Goal: Task Accomplishment & Management: Complete application form

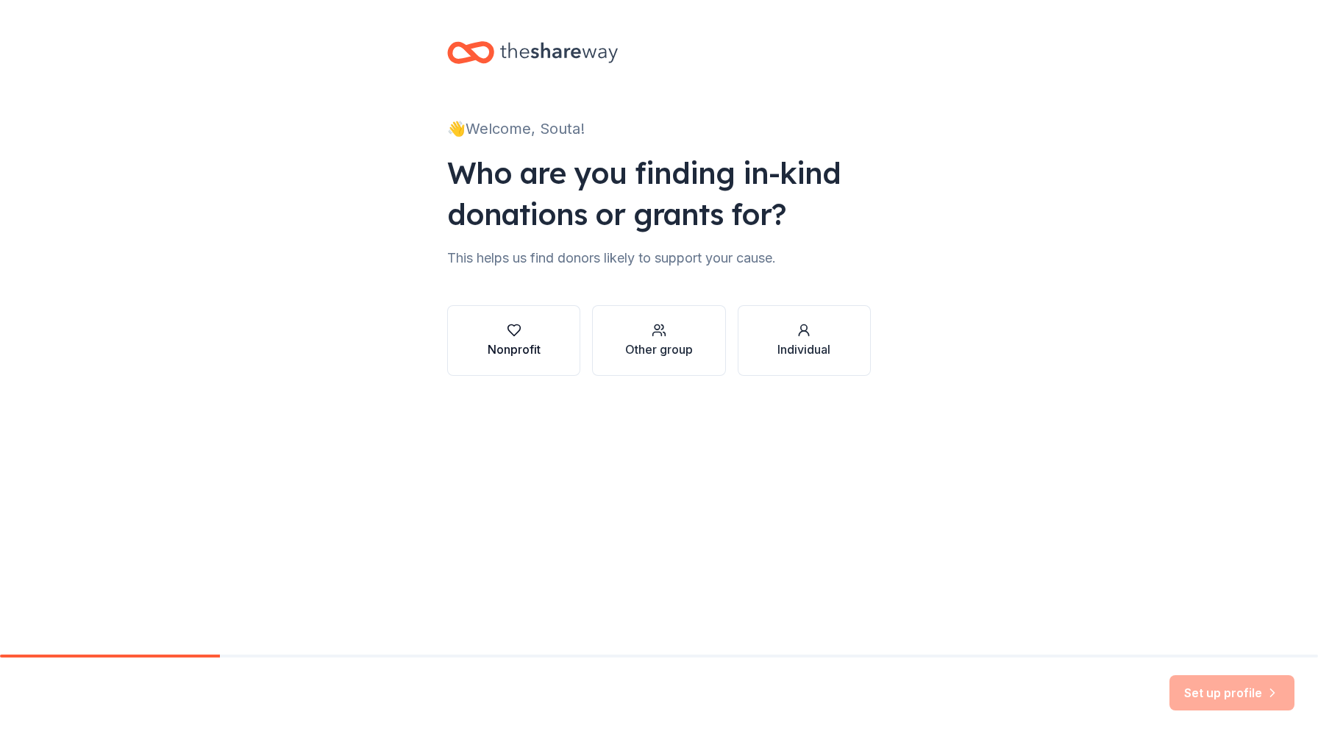
click at [538, 343] on div "Nonprofit" at bounding box center [514, 350] width 53 height 18
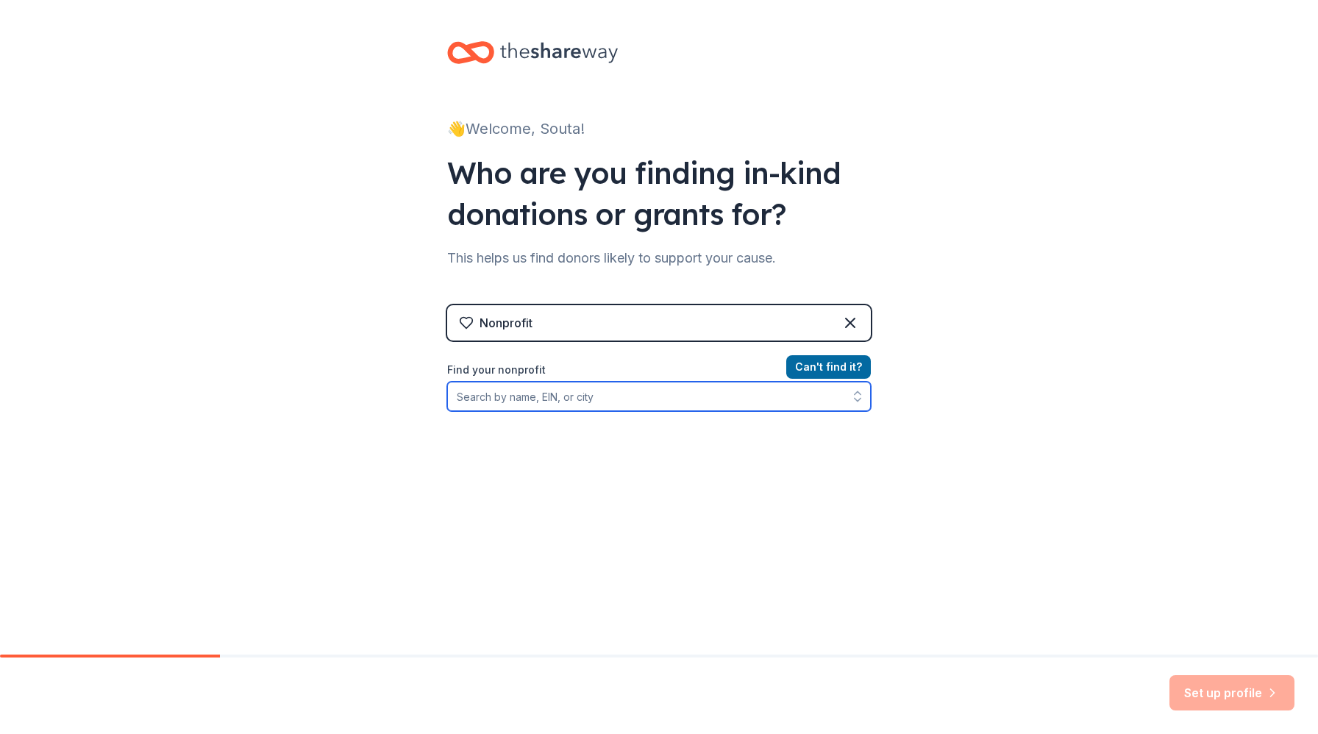
click at [631, 398] on input "Find your nonprofit" at bounding box center [659, 396] width 424 height 29
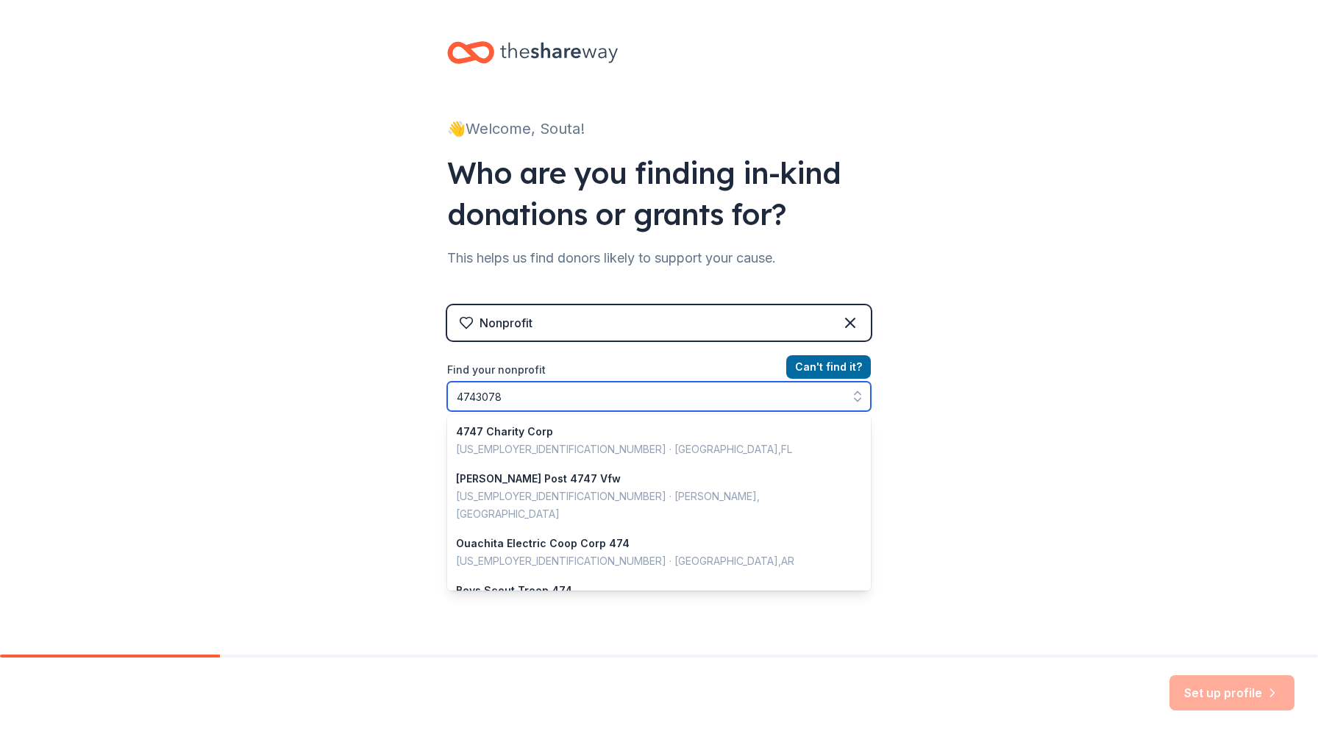
type input "47430784"
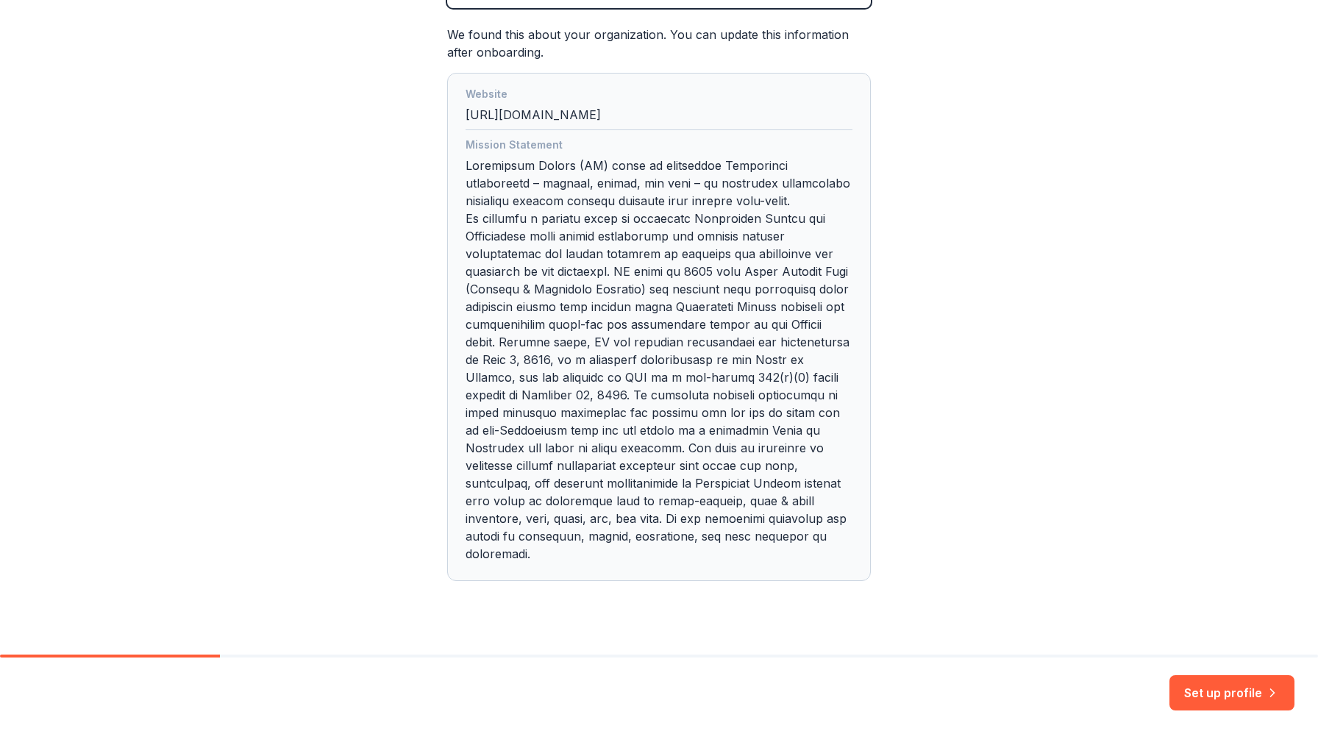
scroll to position [412, 0]
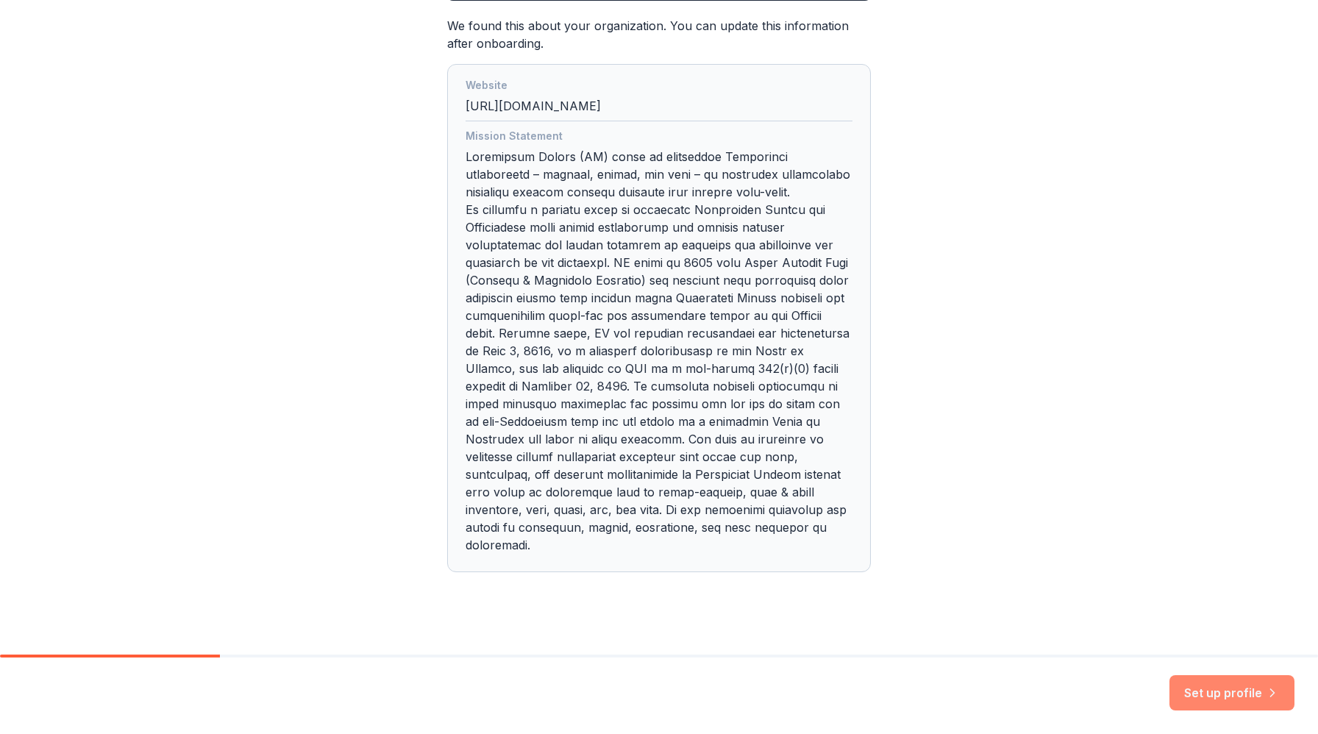
click at [1205, 693] on button "Set up profile" at bounding box center [1231, 692] width 125 height 35
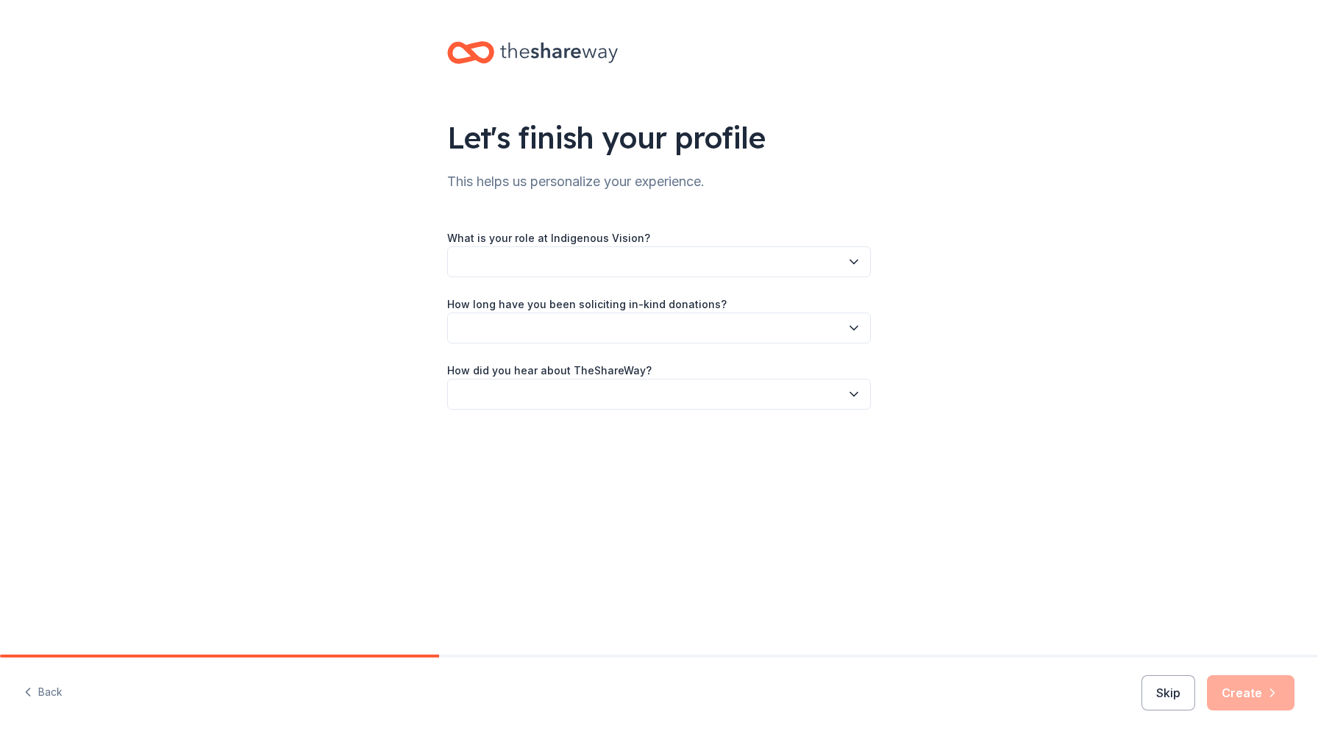
click at [768, 270] on button "button" at bounding box center [659, 261] width 424 height 31
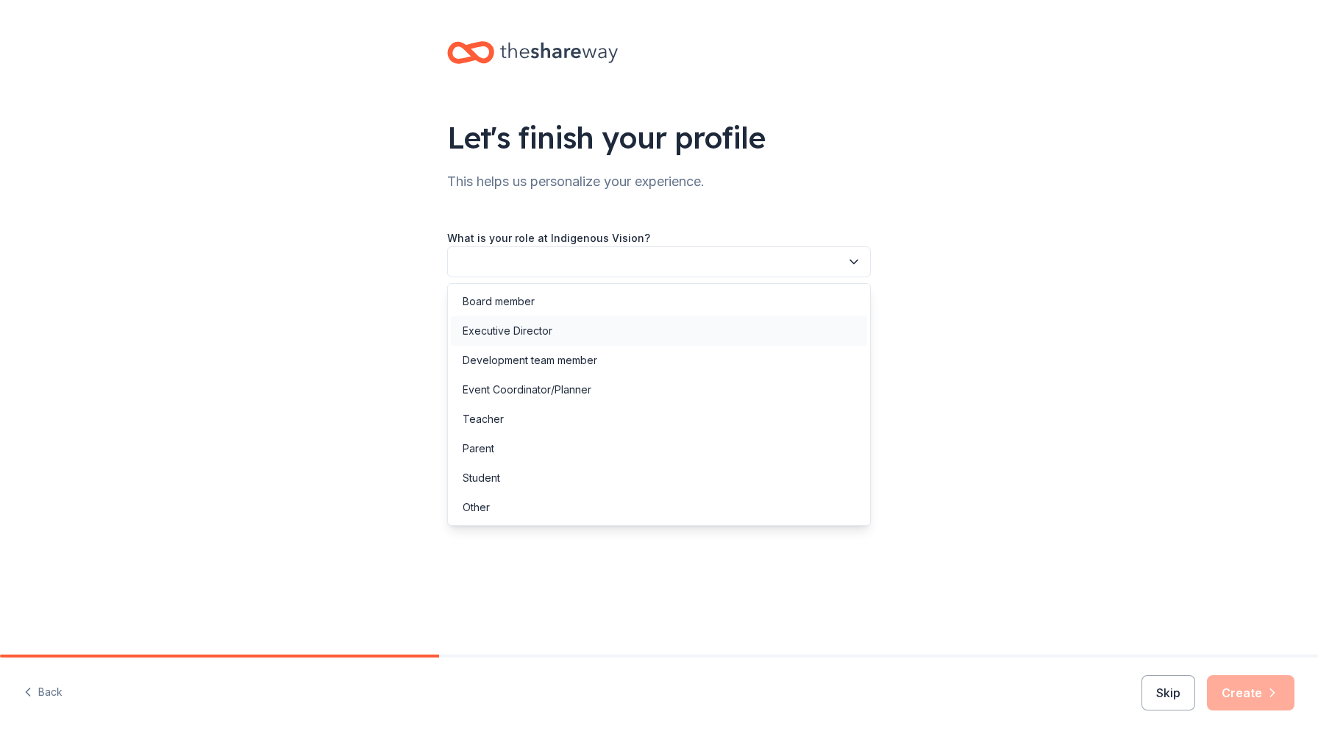
click at [746, 330] on div "Executive Director" at bounding box center [659, 330] width 416 height 29
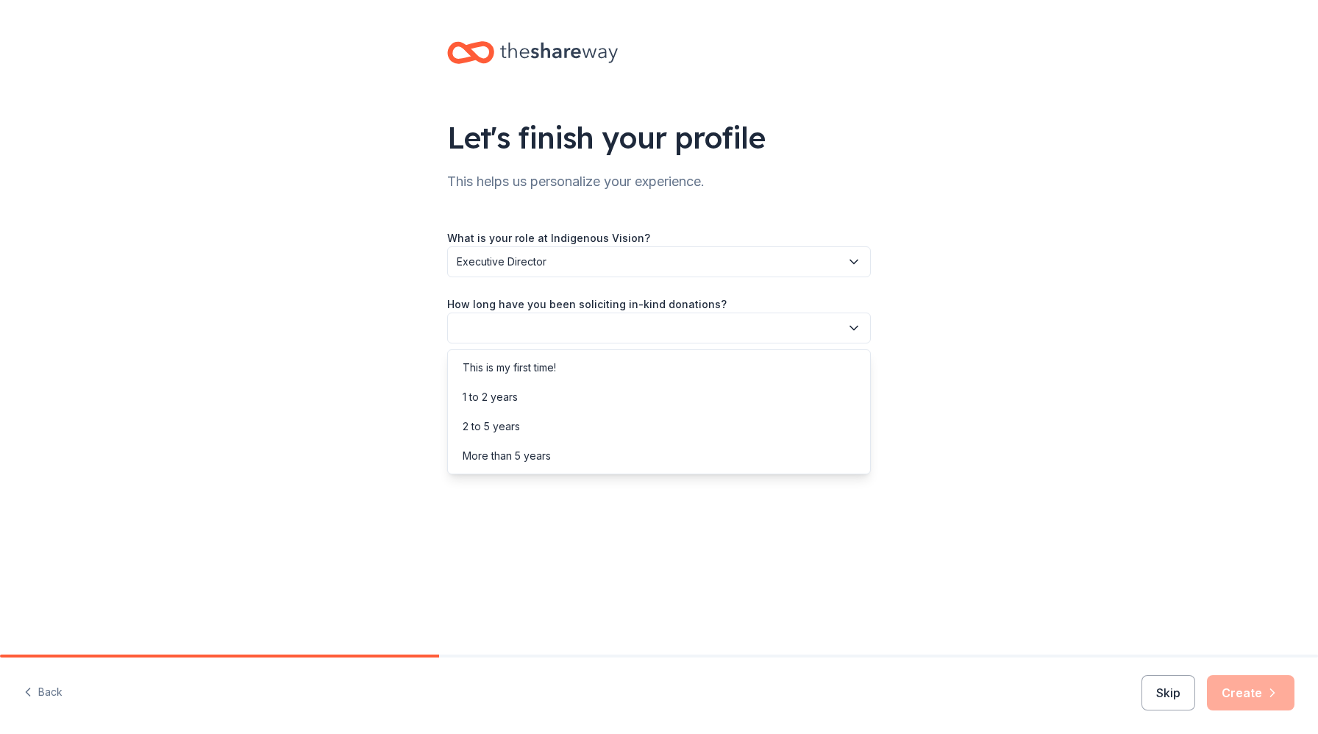
click at [747, 327] on button "button" at bounding box center [659, 328] width 424 height 31
click at [696, 446] on div "More than 5 years" at bounding box center [659, 455] width 416 height 29
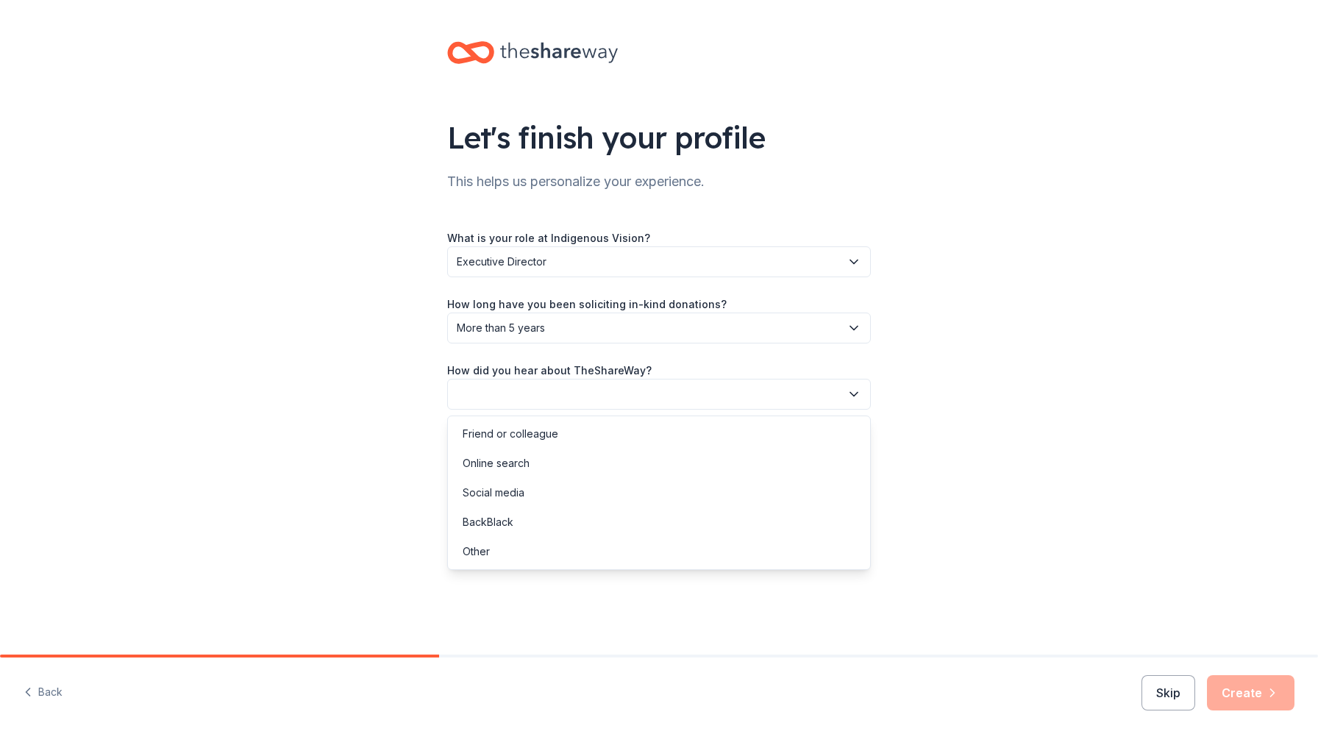
click at [715, 399] on button "button" at bounding box center [659, 394] width 424 height 31
click at [627, 563] on div "Other" at bounding box center [659, 551] width 416 height 29
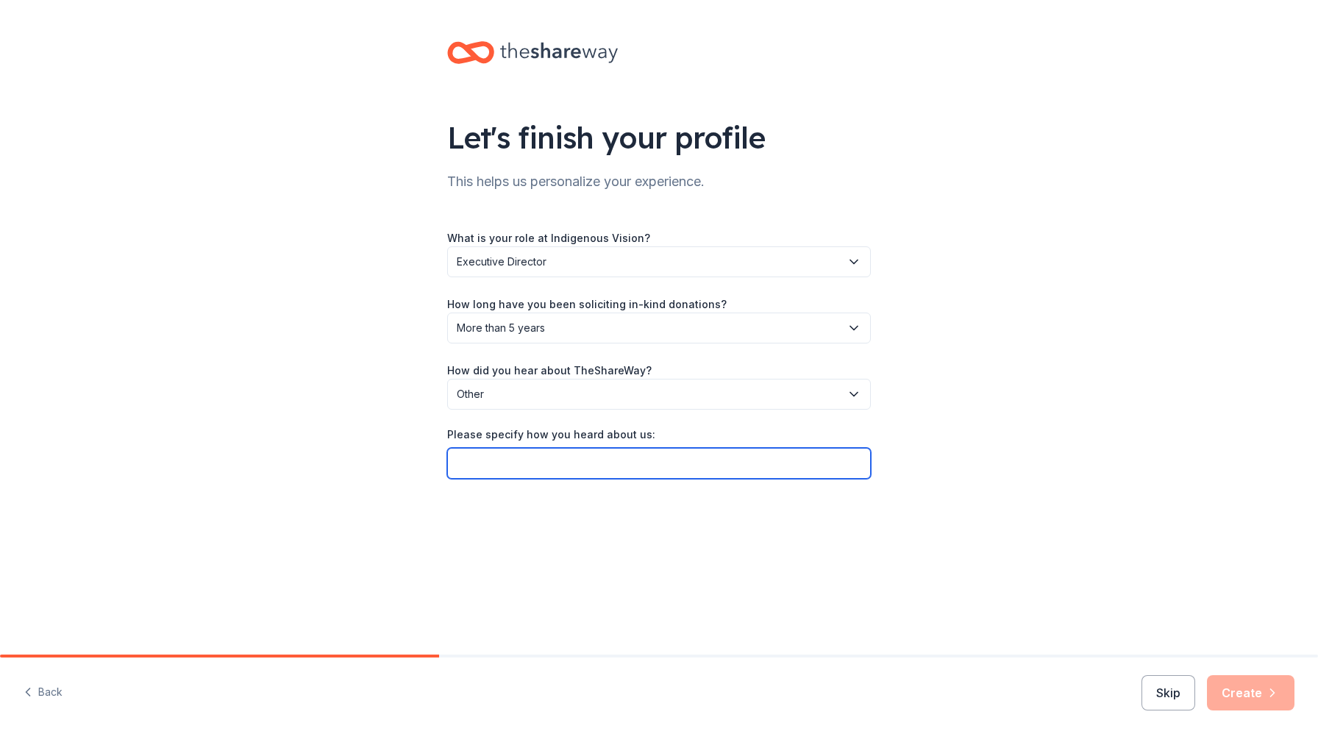
click at [826, 474] on input "Please specify how you heard about us:" at bounding box center [659, 463] width 424 height 31
type input "REI page"
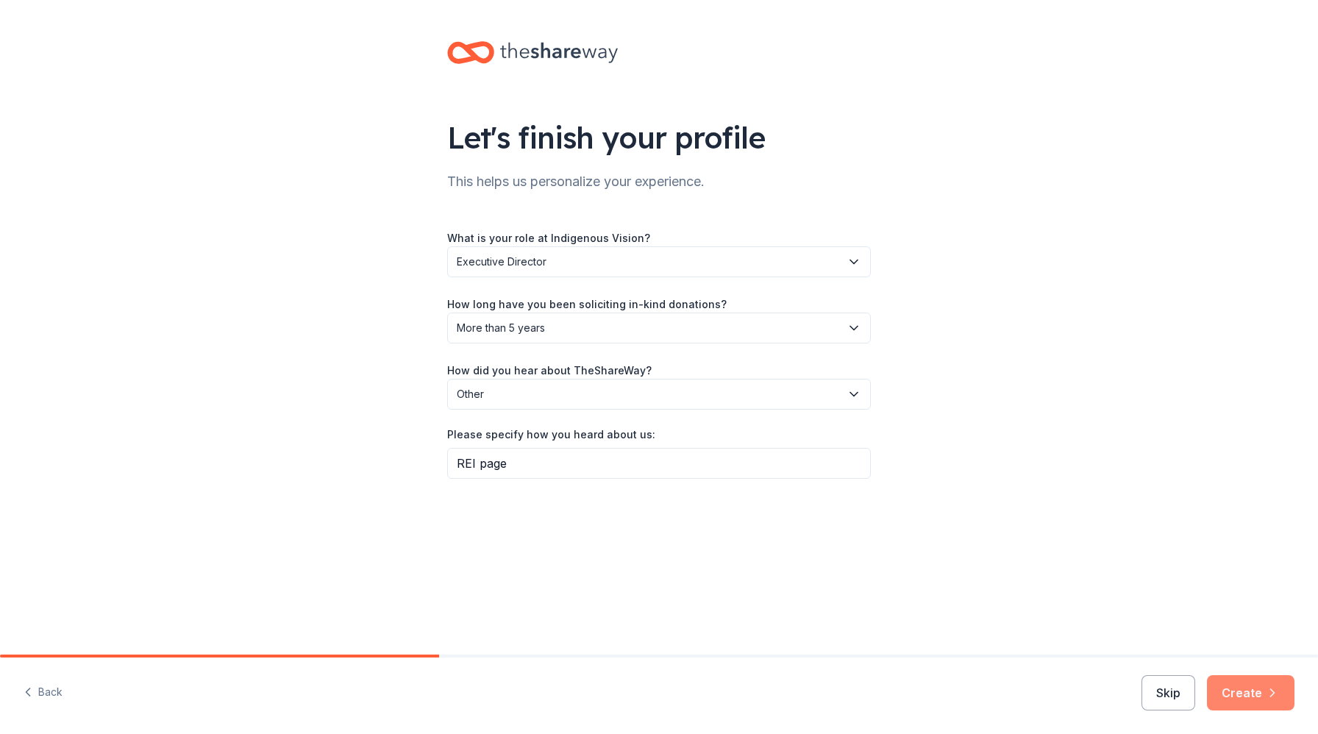
click at [1238, 699] on button "Create" at bounding box center [1251, 692] width 88 height 35
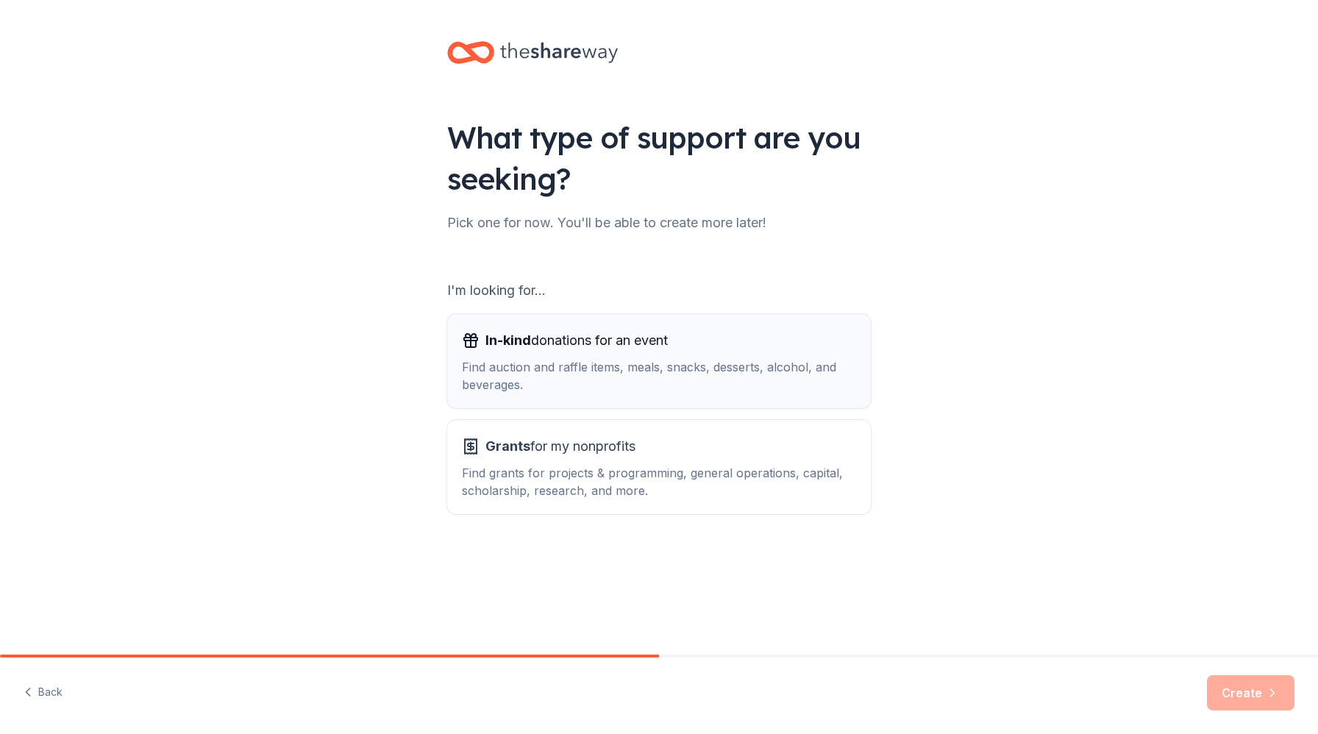
click at [597, 379] on div "Find auction and raffle items, meals, snacks, desserts, alcohol, and beverages." at bounding box center [659, 375] width 394 height 35
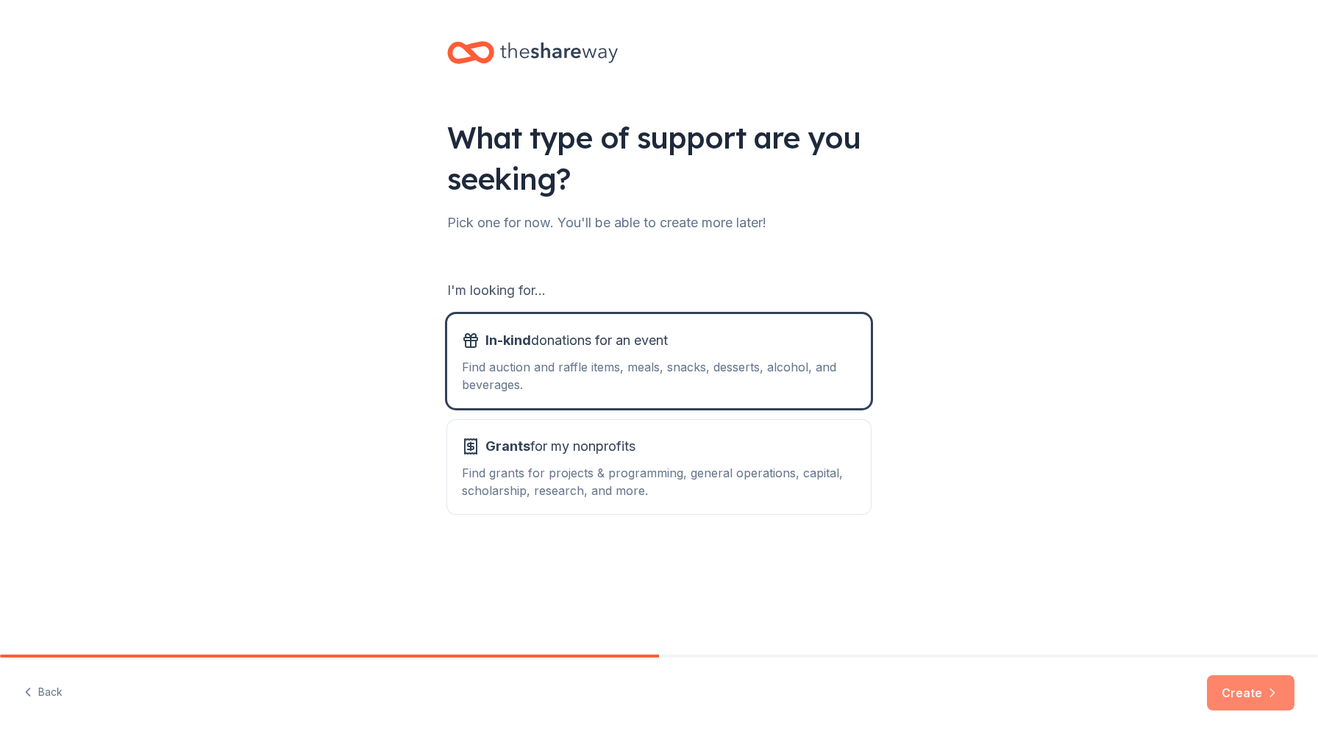
click at [1236, 696] on button "Create" at bounding box center [1251, 692] width 88 height 35
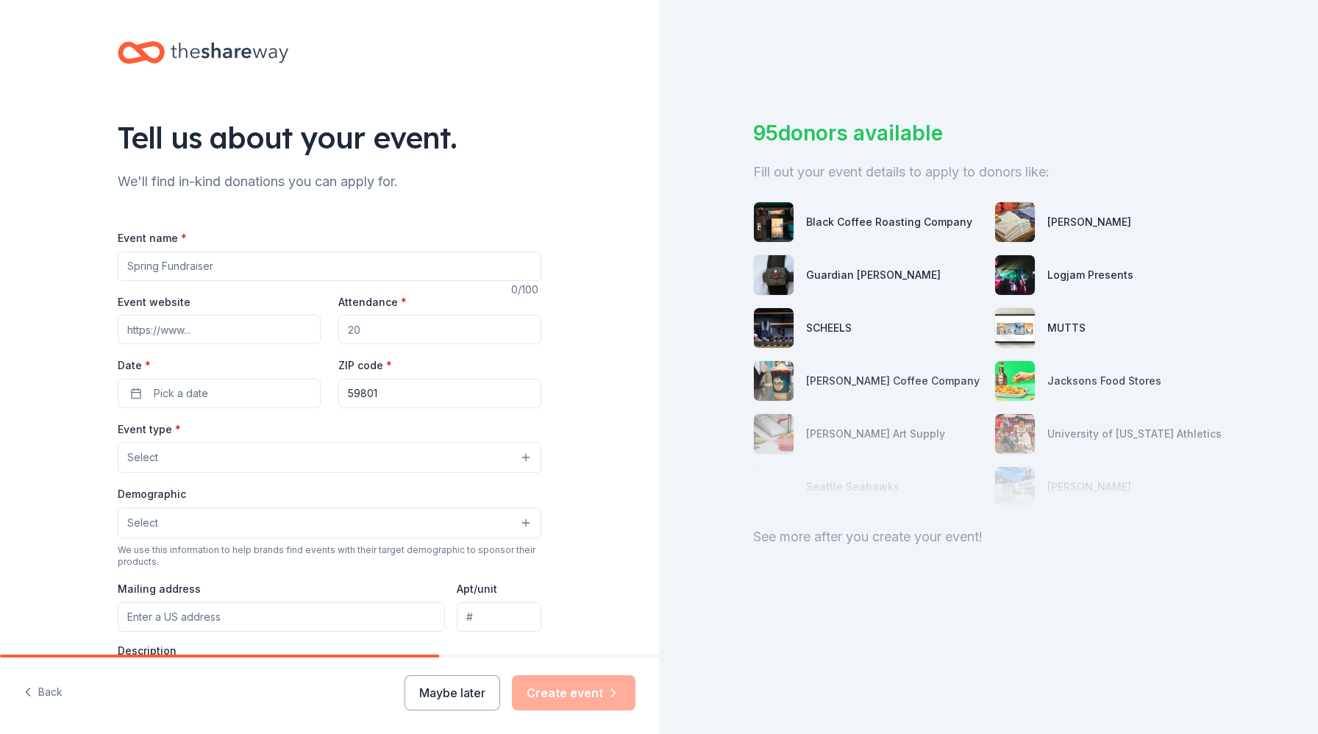
click at [480, 268] on input "Event name *" at bounding box center [330, 266] width 424 height 29
type input "MMIWarriors Retreat: [GEOGRAPHIC_DATA]"
type input "[URL][DOMAIN_NAME]"
type input "5"
type input "60"
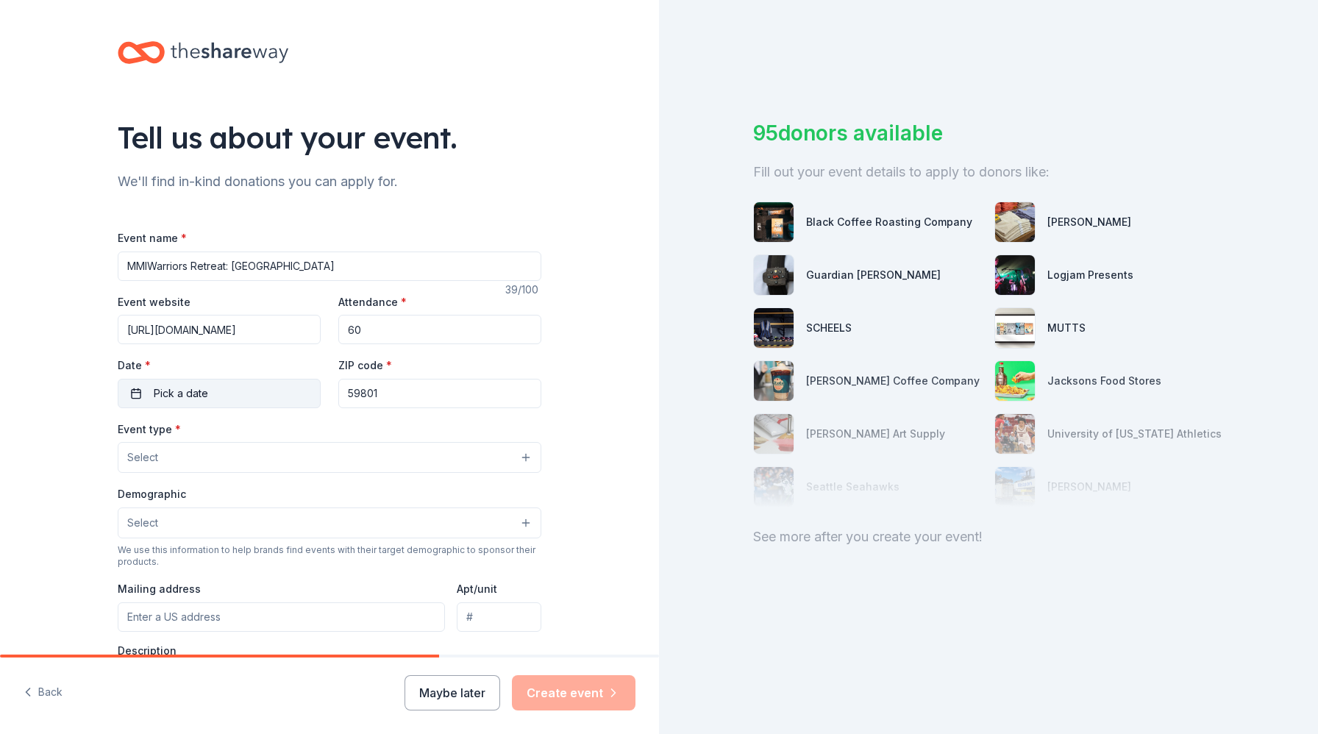
click at [280, 396] on button "Pick a date" at bounding box center [219, 393] width 203 height 29
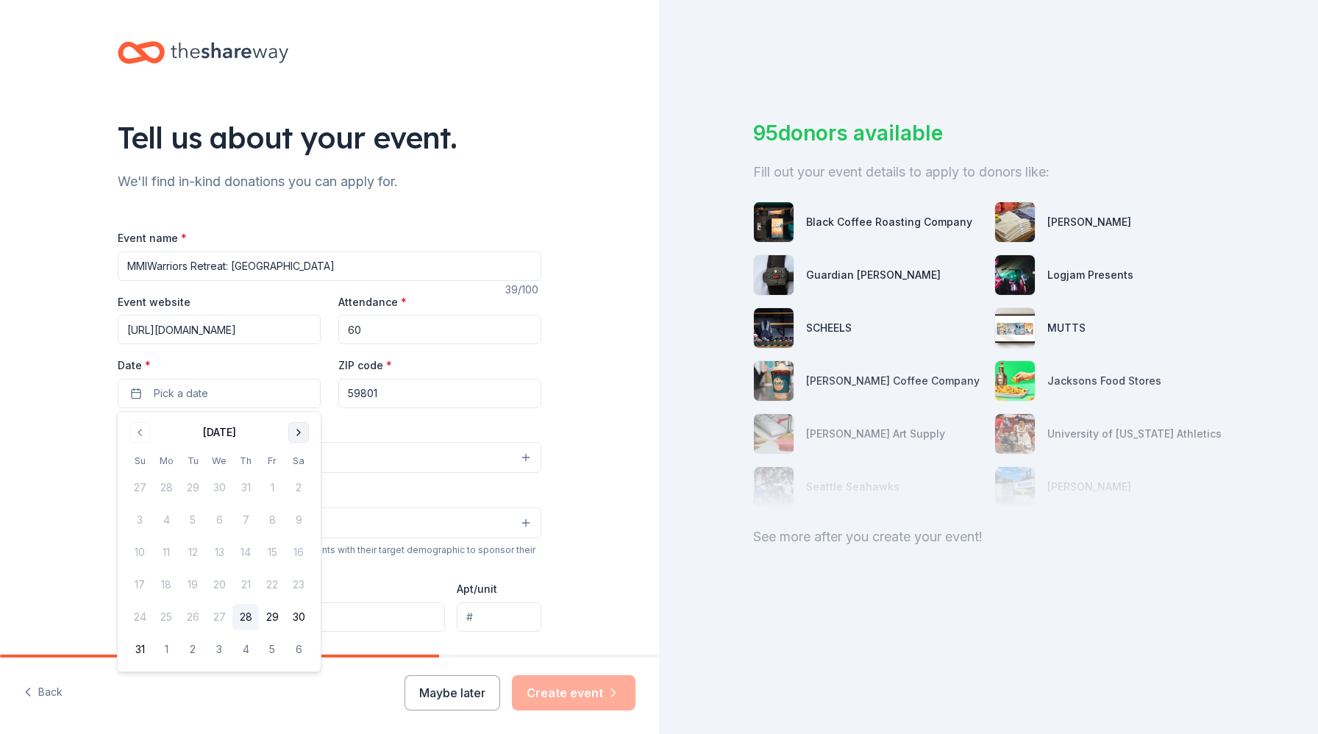
click at [299, 435] on button "Go to next month" at bounding box center [298, 432] width 21 height 21
click at [274, 554] on button "19" at bounding box center [272, 552] width 26 height 26
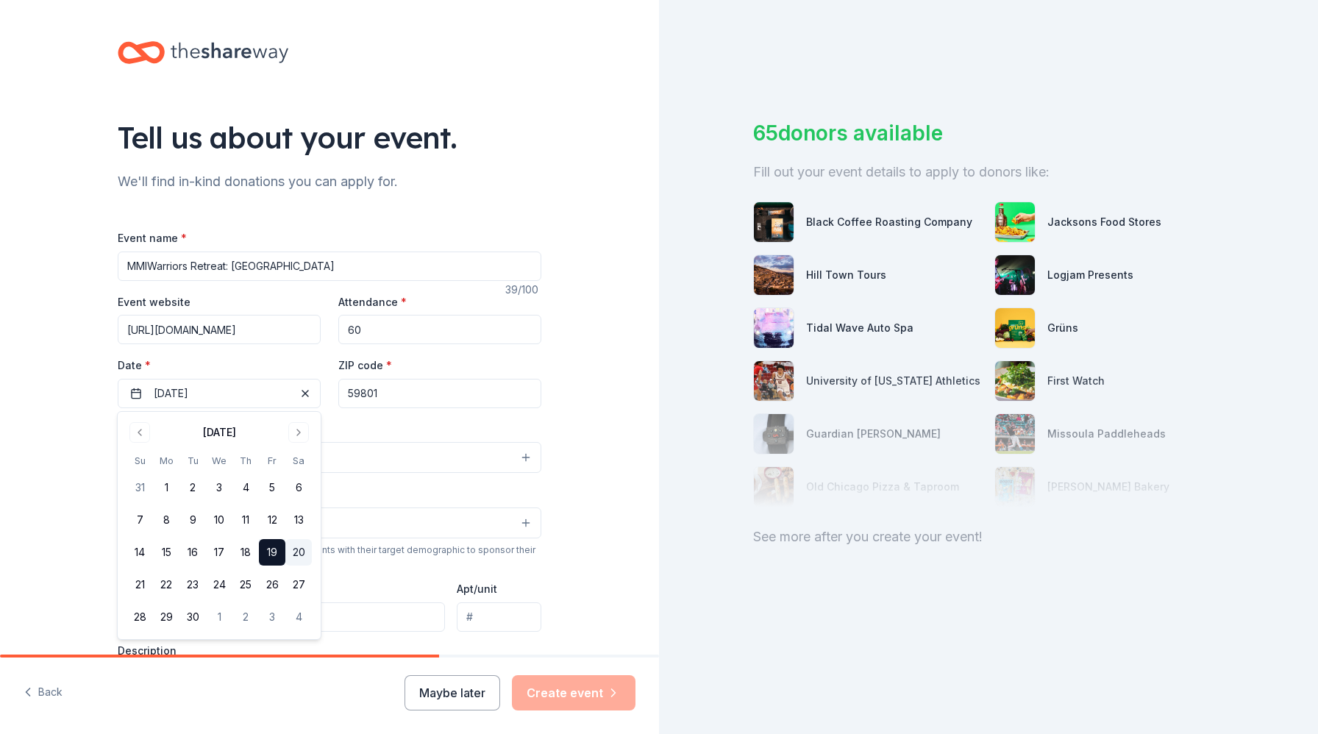
click at [288, 557] on button "20" at bounding box center [298, 552] width 26 height 26
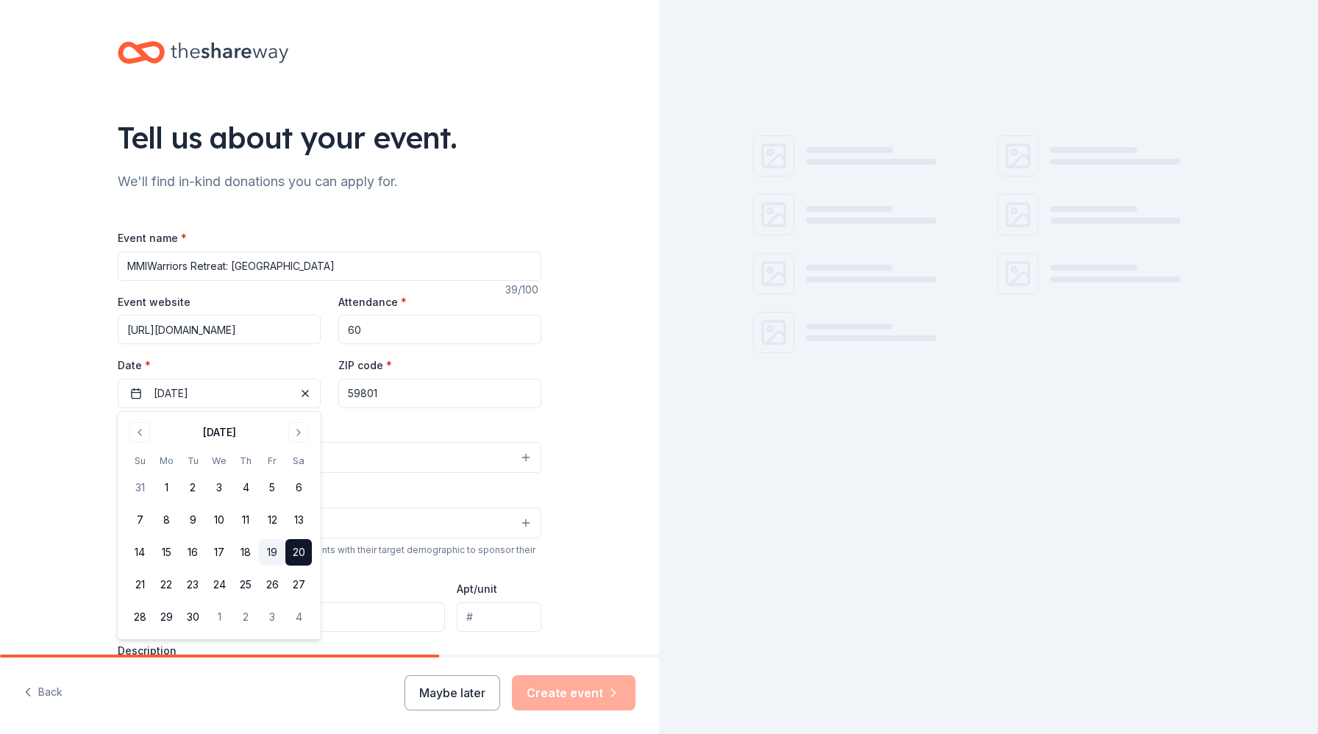
click at [276, 557] on button "19" at bounding box center [272, 552] width 26 height 26
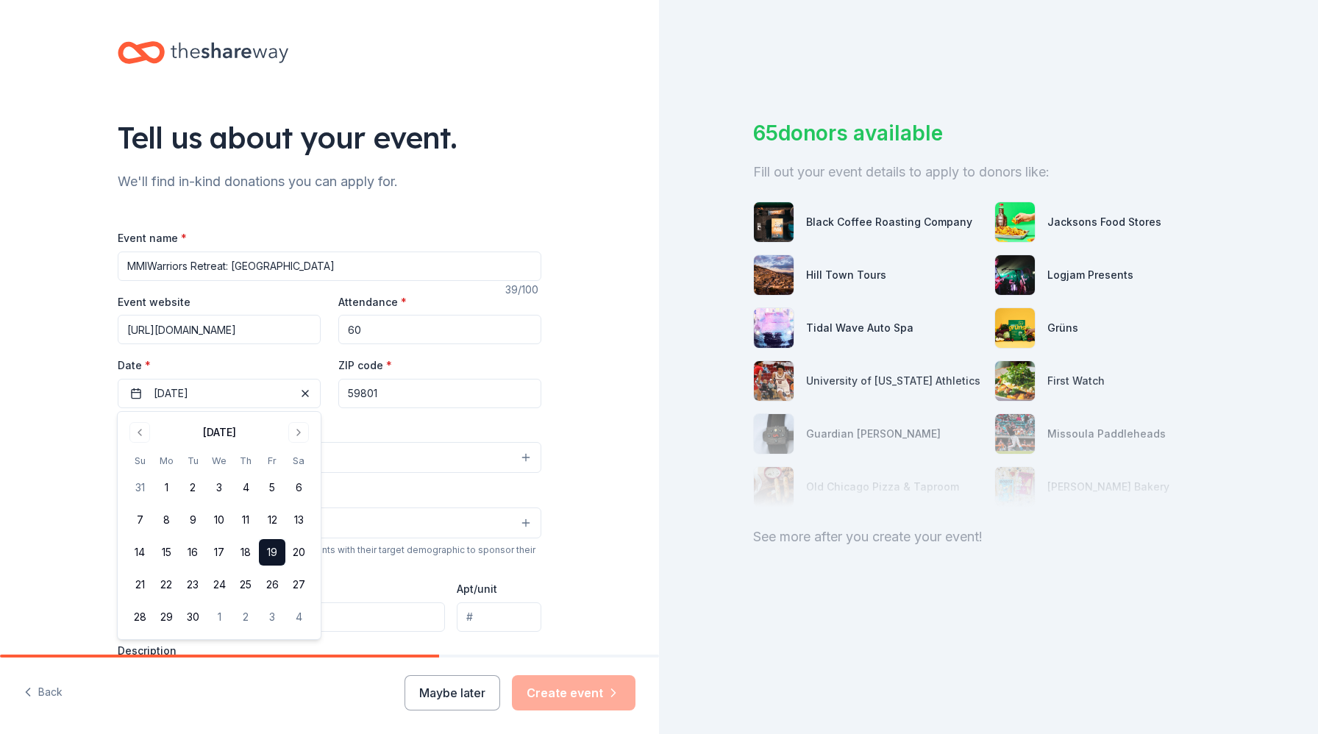
click at [371, 438] on div "Event type * Select" at bounding box center [330, 447] width 424 height 54
click at [349, 458] on button "Select" at bounding box center [330, 457] width 424 height 31
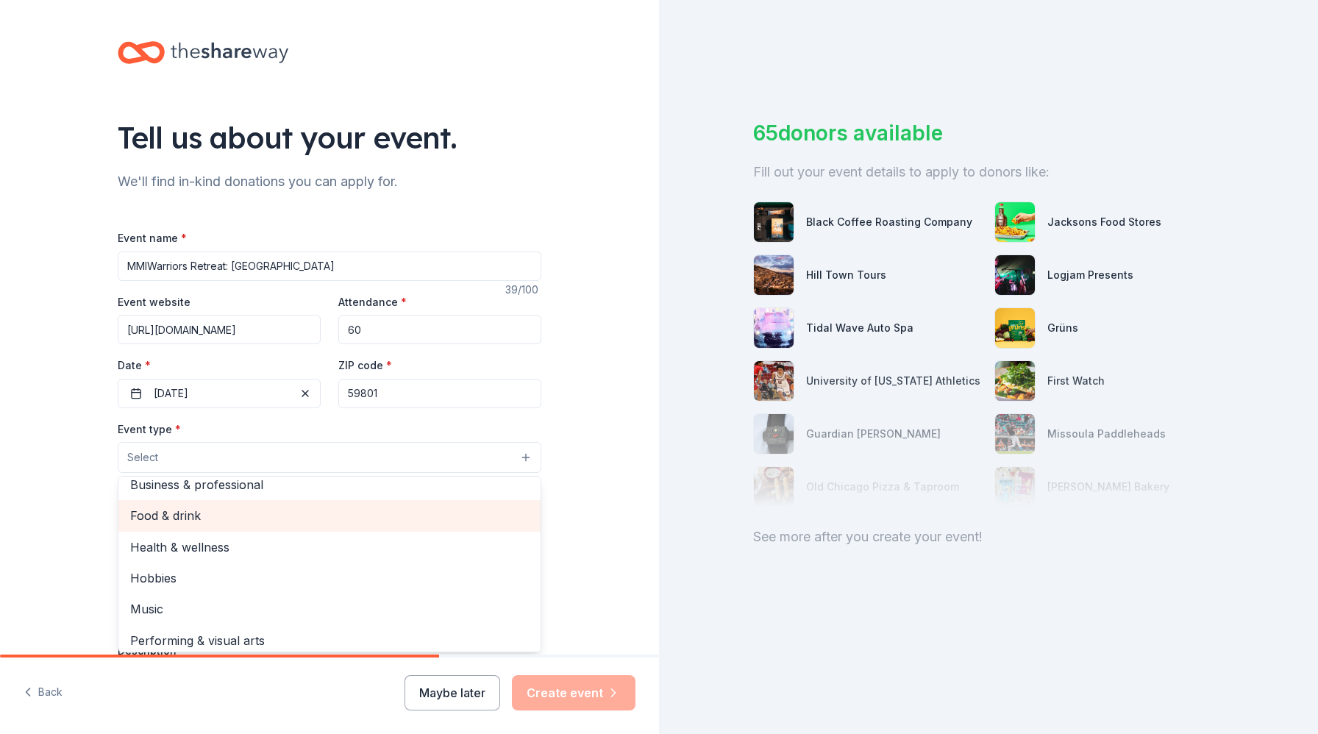
scroll to position [49, 0]
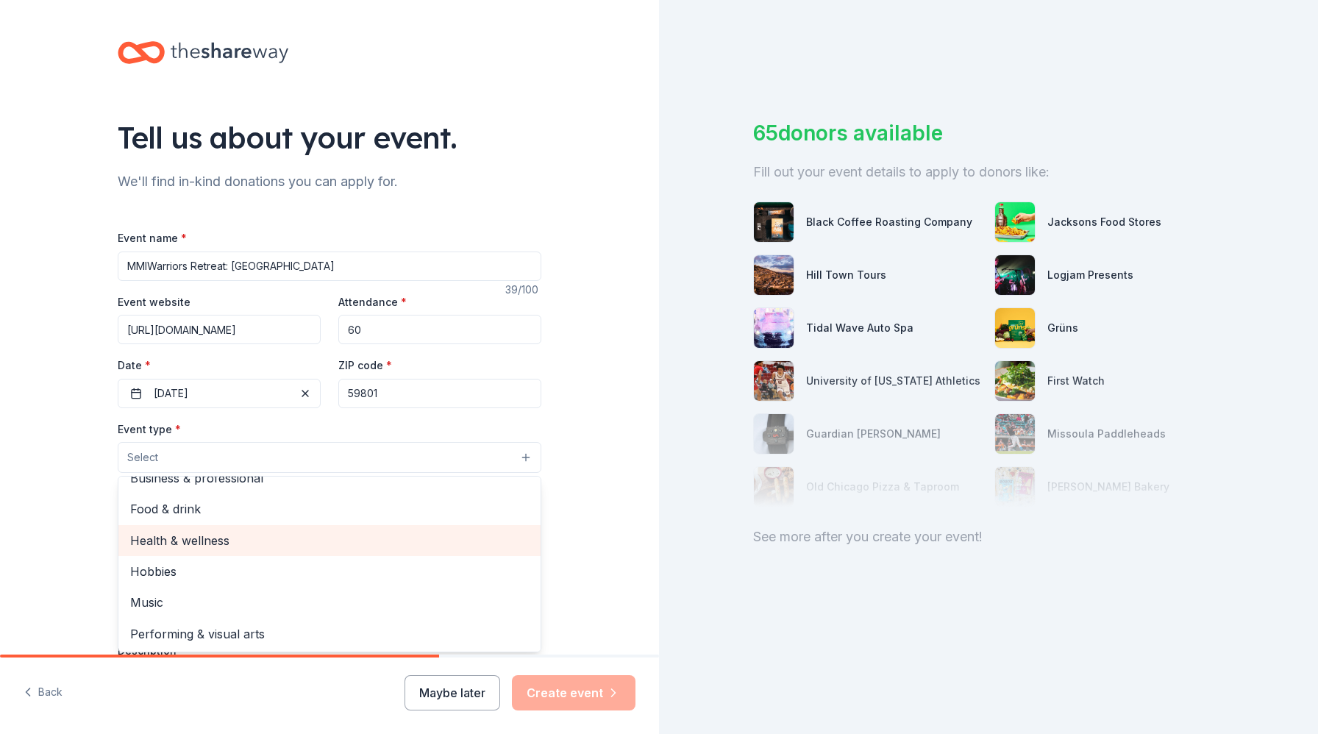
click at [318, 547] on span "Health & wellness" at bounding box center [329, 540] width 399 height 19
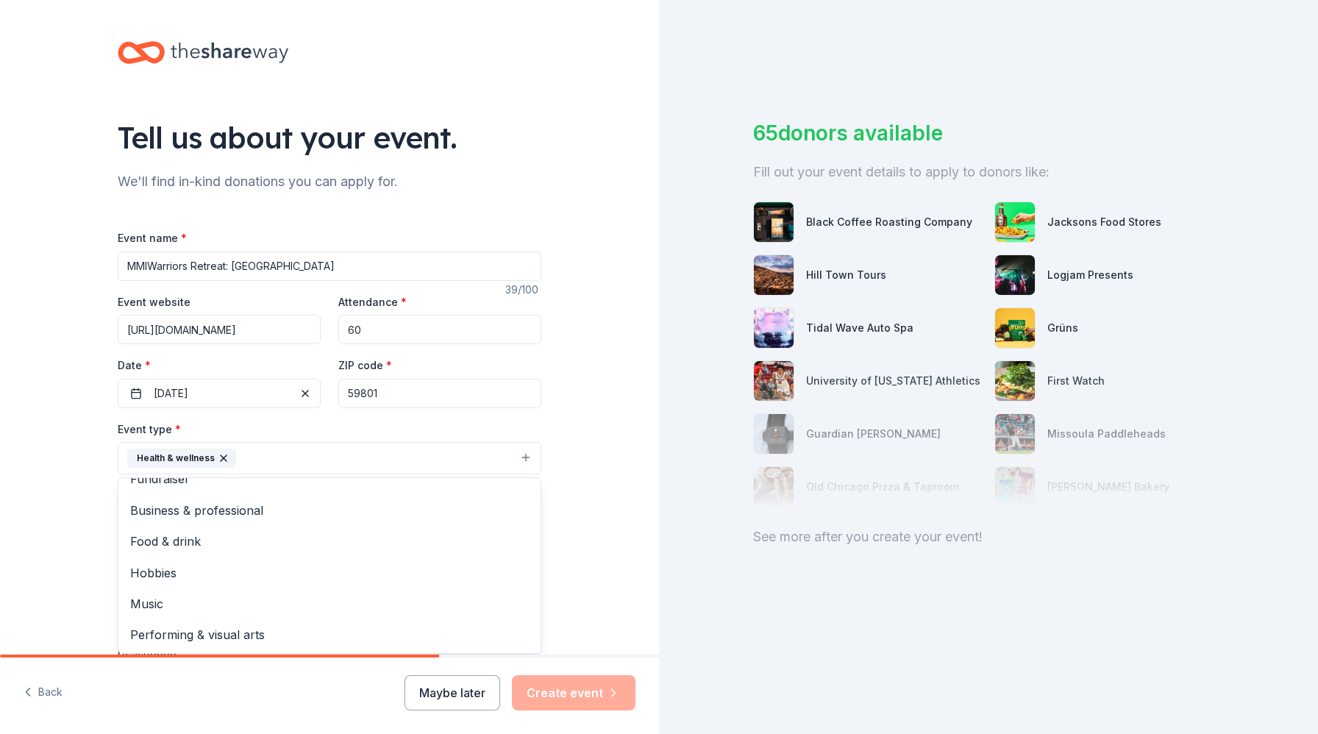
click at [566, 569] on div "Tell us about your event. We'll find in-kind donations you can apply for. Event…" at bounding box center [329, 490] width 659 height 980
click at [348, 523] on button "Select" at bounding box center [330, 524] width 424 height 31
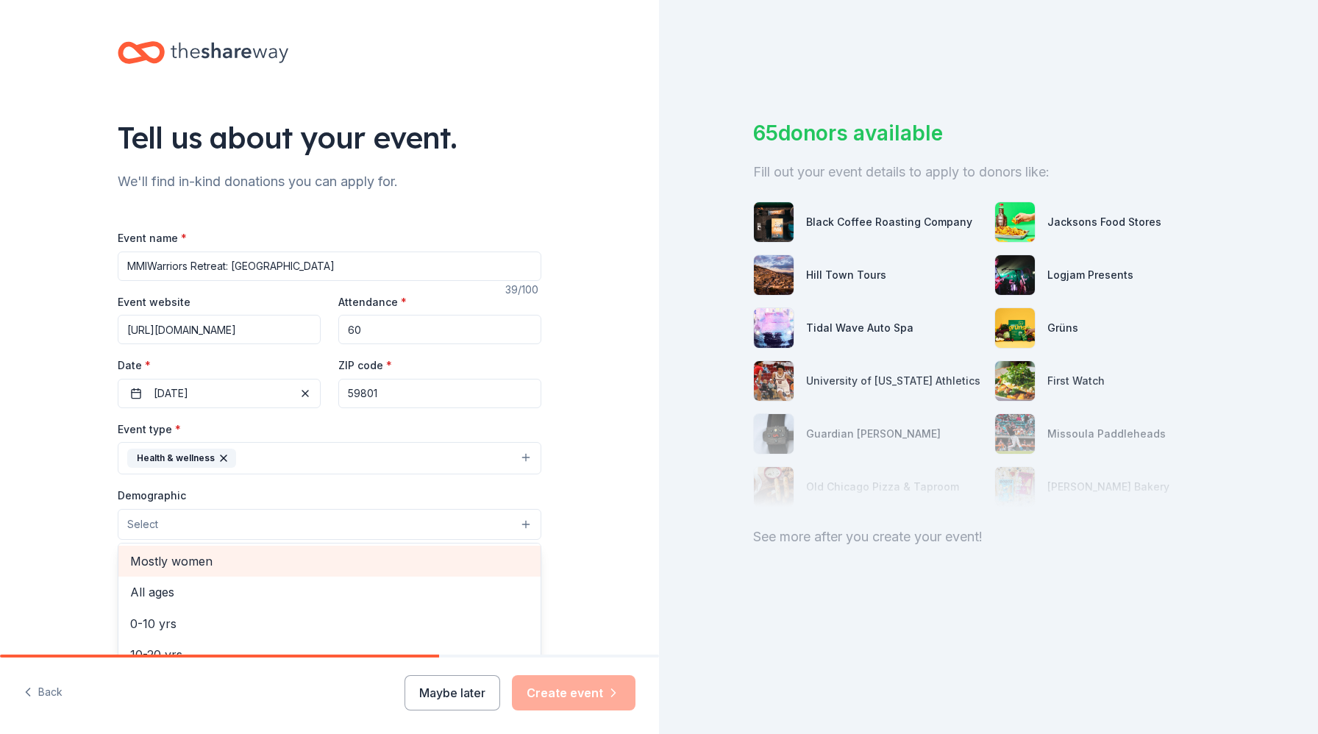
scroll to position [62, 0]
click at [341, 571] on span "Mostly women" at bounding box center [329, 562] width 399 height 19
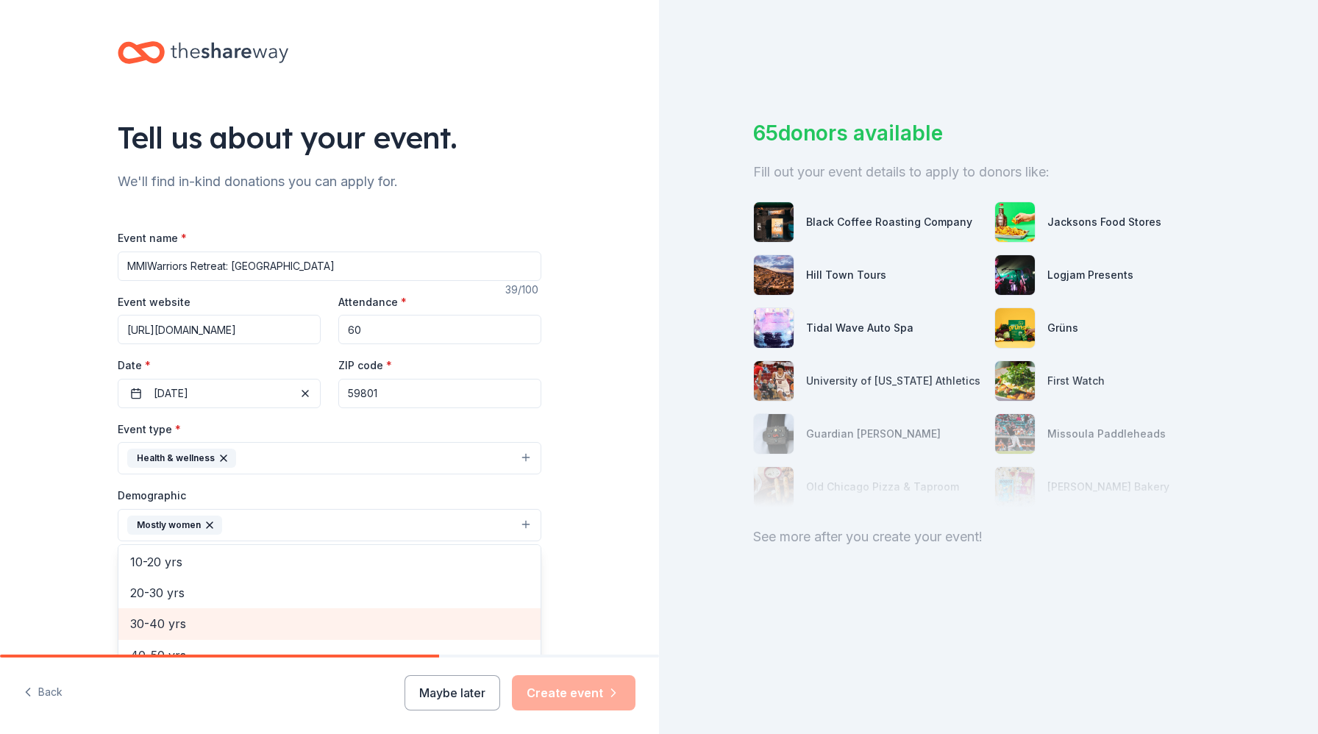
scroll to position [113, 0]
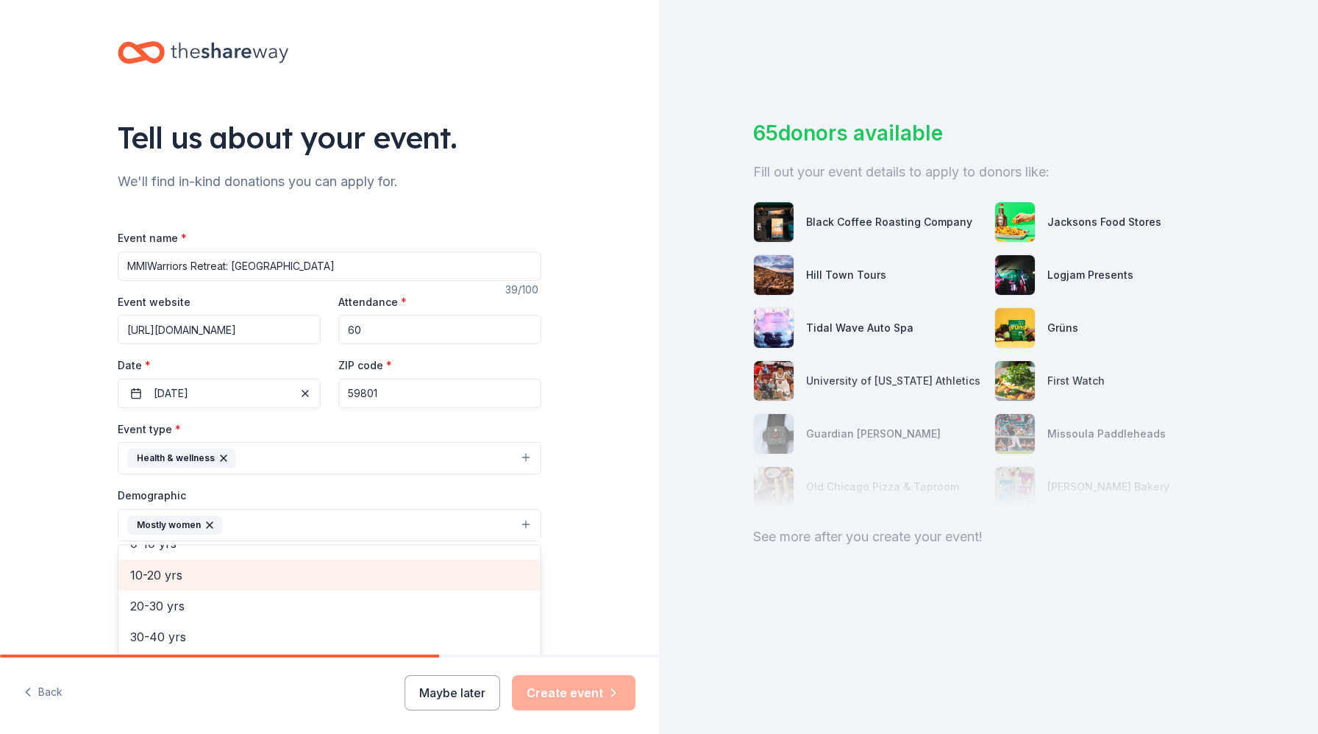
click at [414, 577] on span "10-20 yrs" at bounding box center [329, 575] width 399 height 19
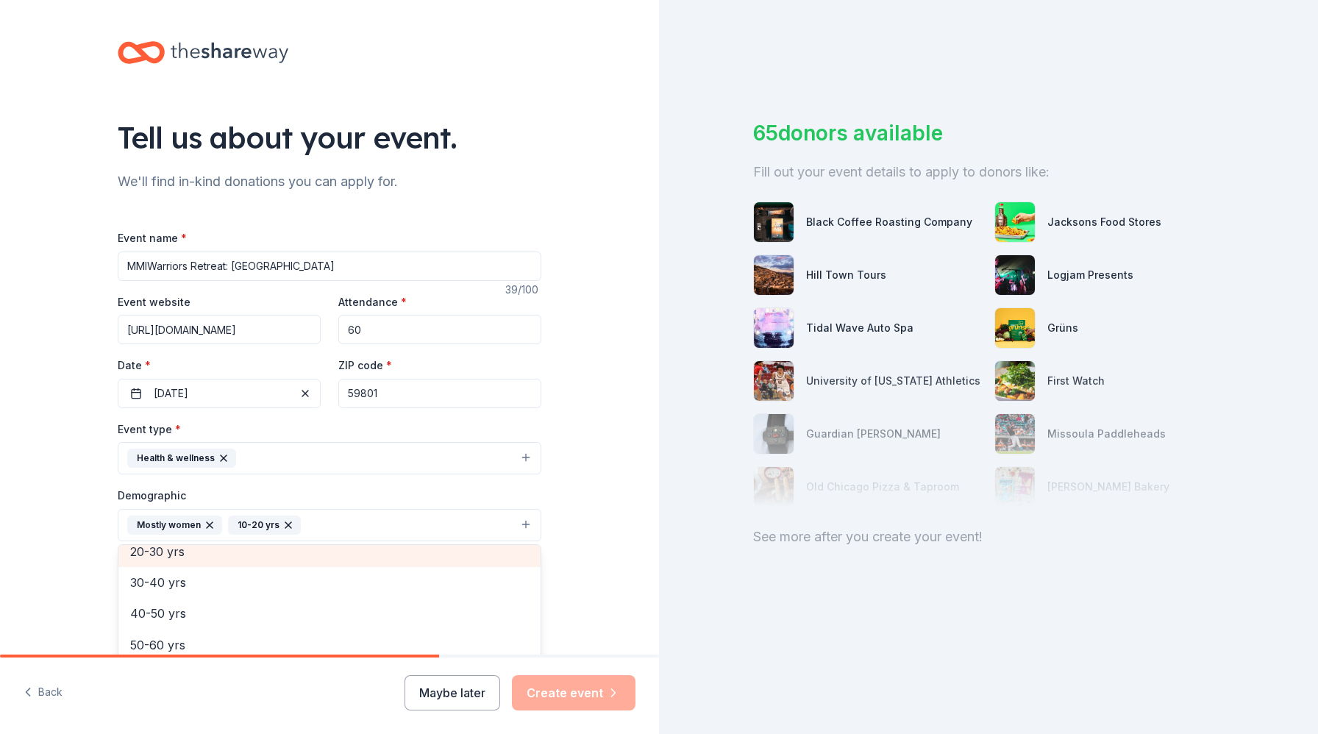
scroll to position [127, 0]
click at [415, 560] on span "20-30 yrs" at bounding box center [329, 561] width 399 height 19
click at [407, 572] on div "30-40 yrs" at bounding box center [329, 561] width 422 height 31
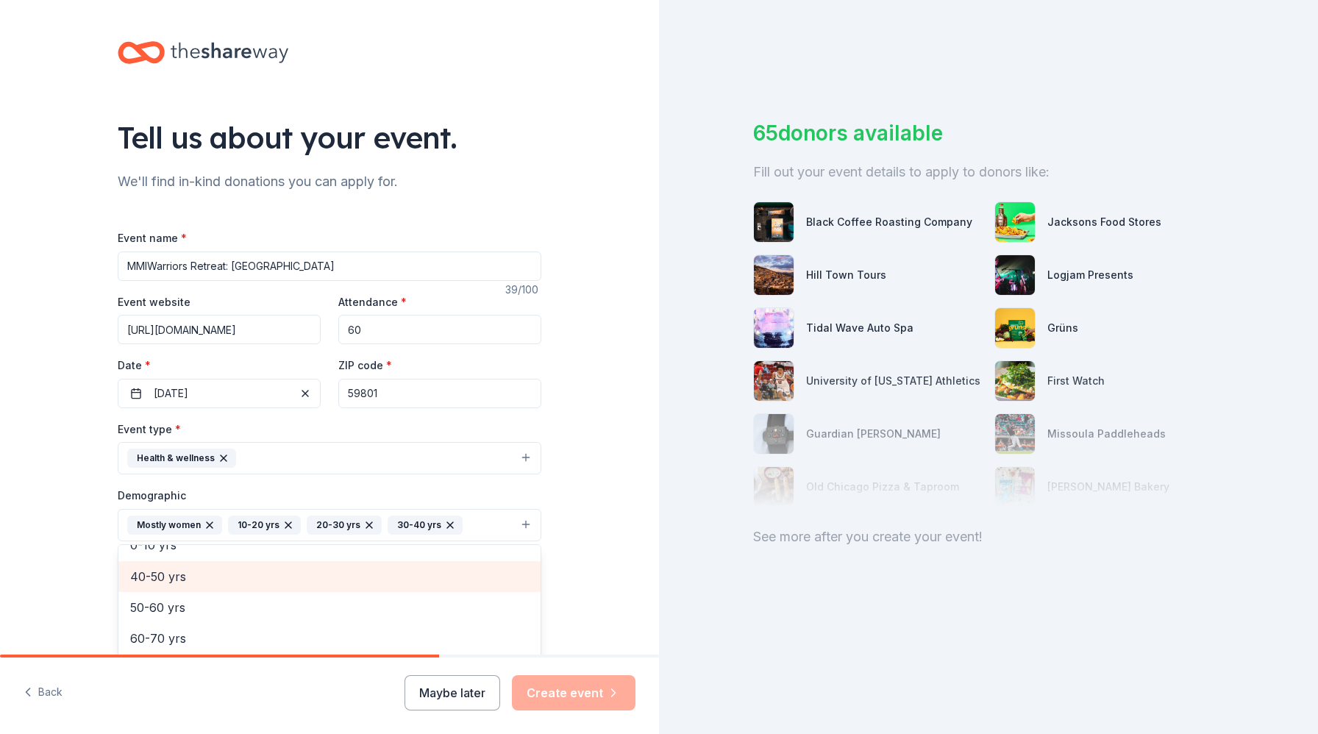
scroll to position [111, 0]
click at [393, 586] on span "40-50 yrs" at bounding box center [329, 577] width 399 height 19
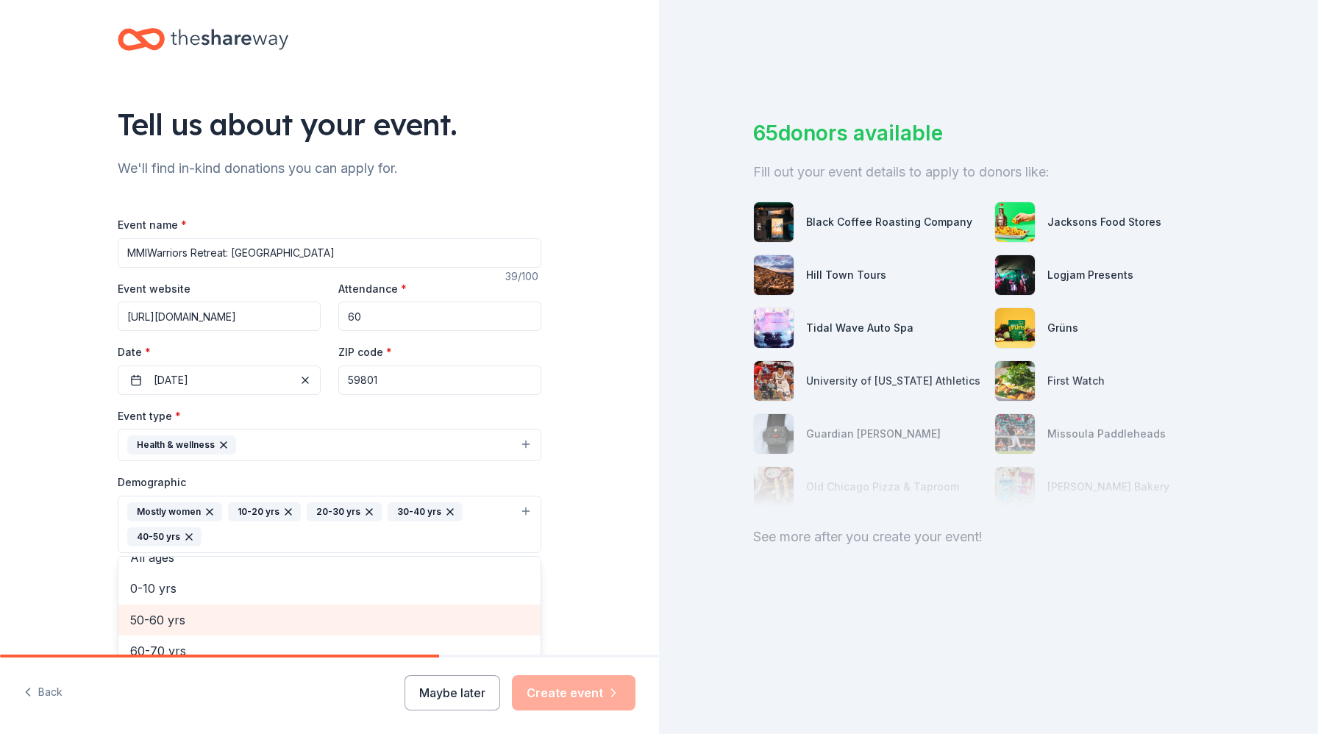
scroll to position [14, 0]
click at [377, 625] on span "50-60 yrs" at bounding box center [329, 619] width 399 height 19
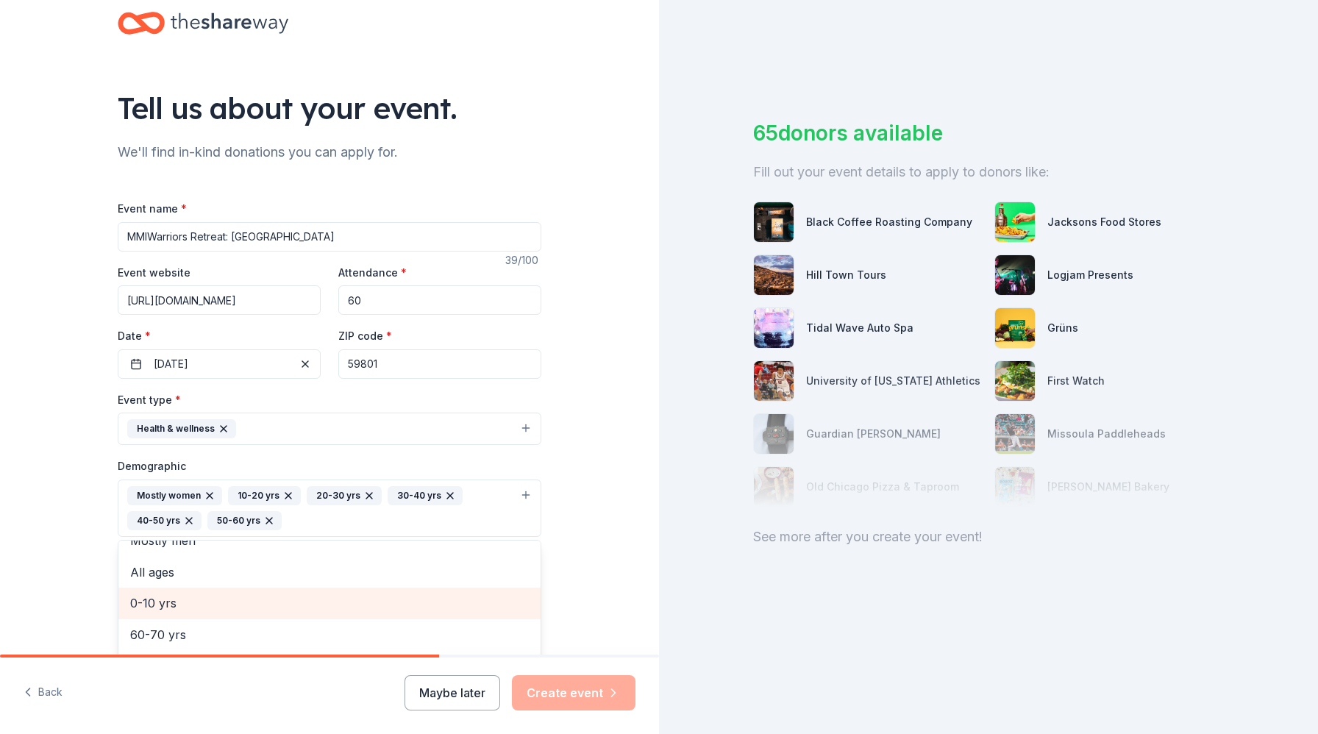
scroll to position [35, 0]
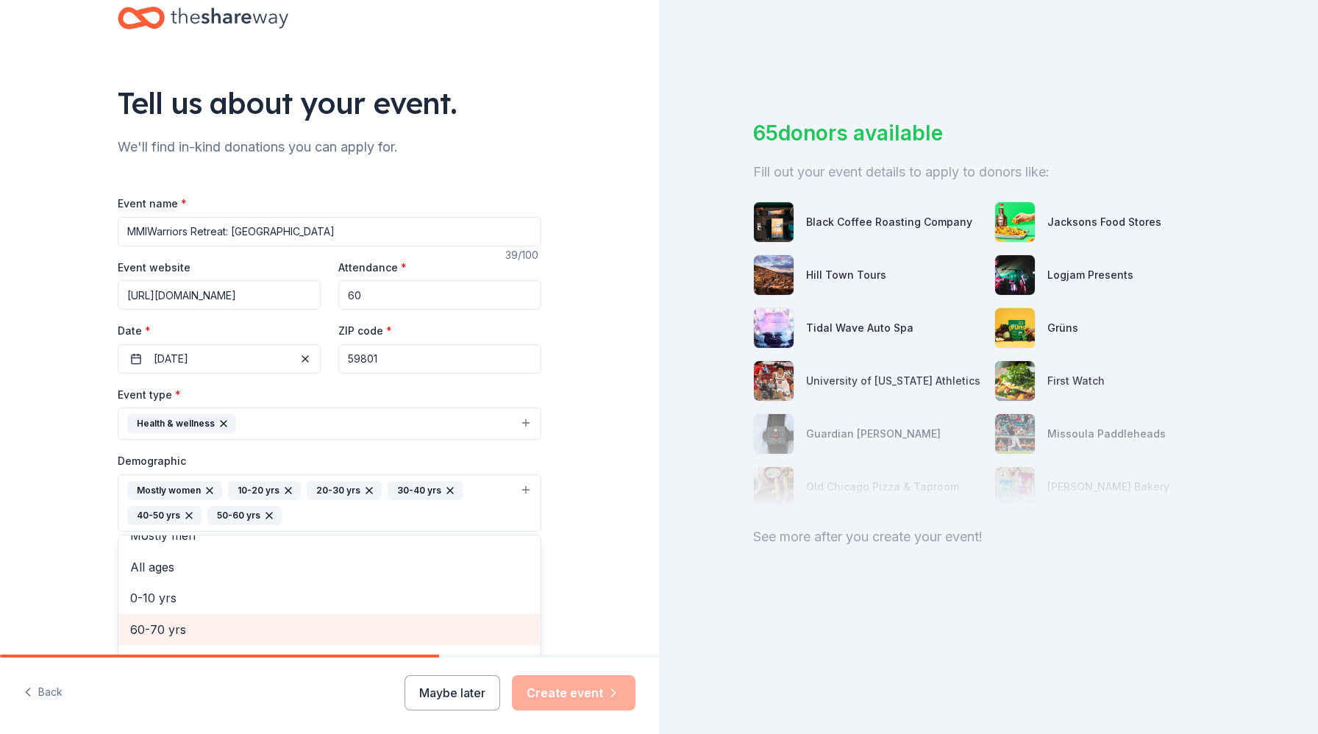
click at [380, 627] on span "60-70 yrs" at bounding box center [329, 629] width 399 height 19
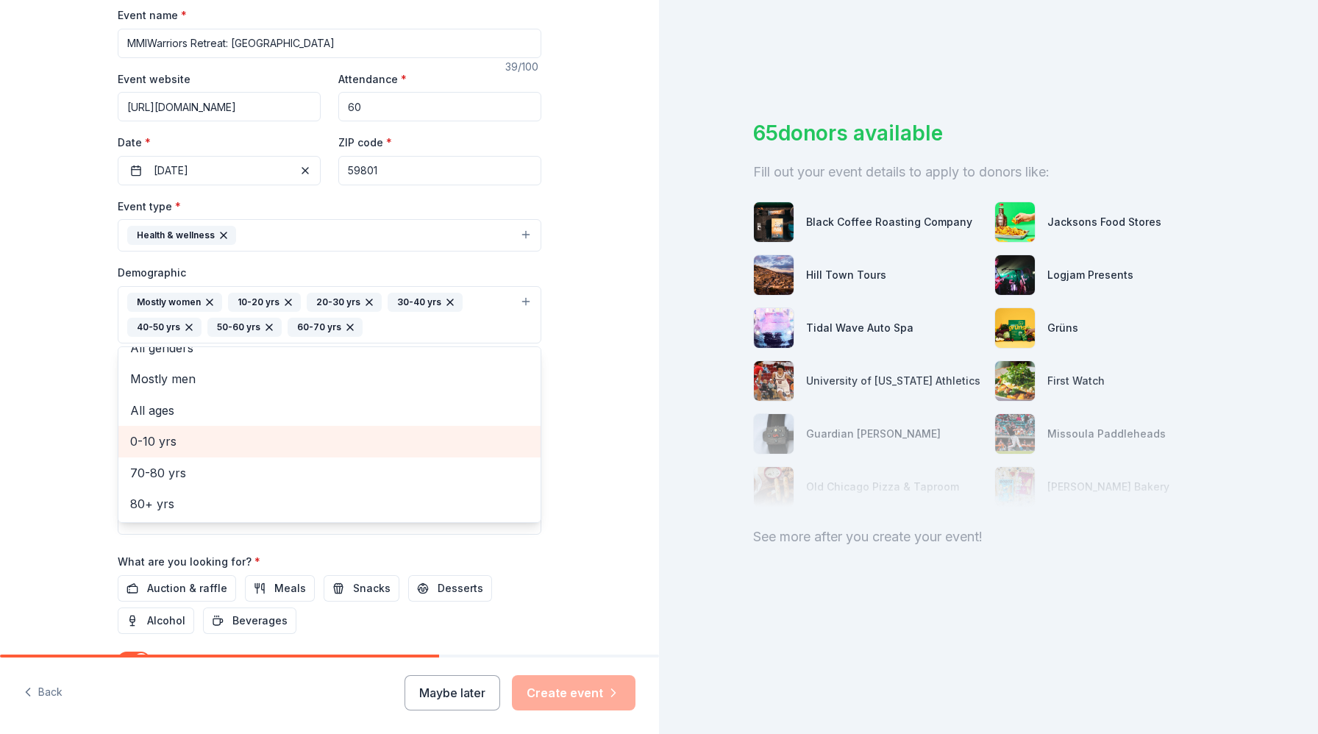
scroll to position [230, 0]
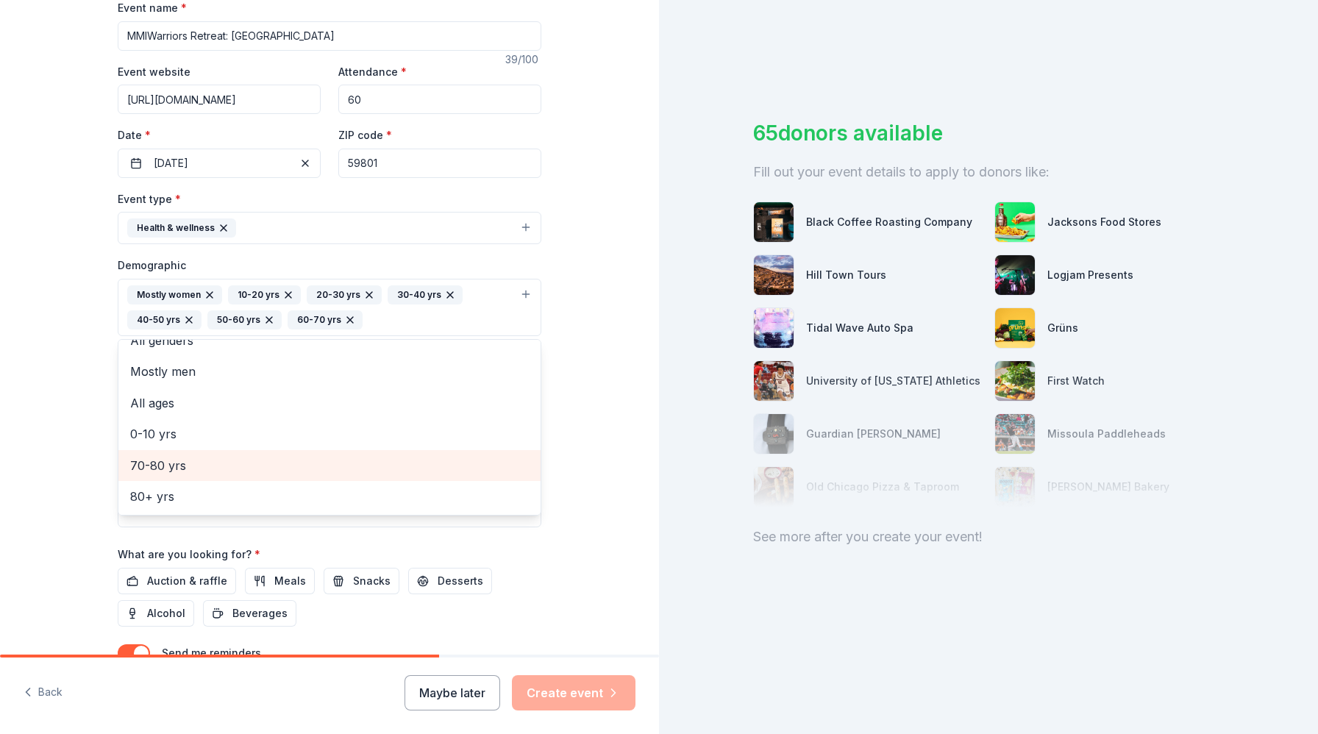
click at [407, 466] on span "70-80 yrs" at bounding box center [329, 465] width 399 height 19
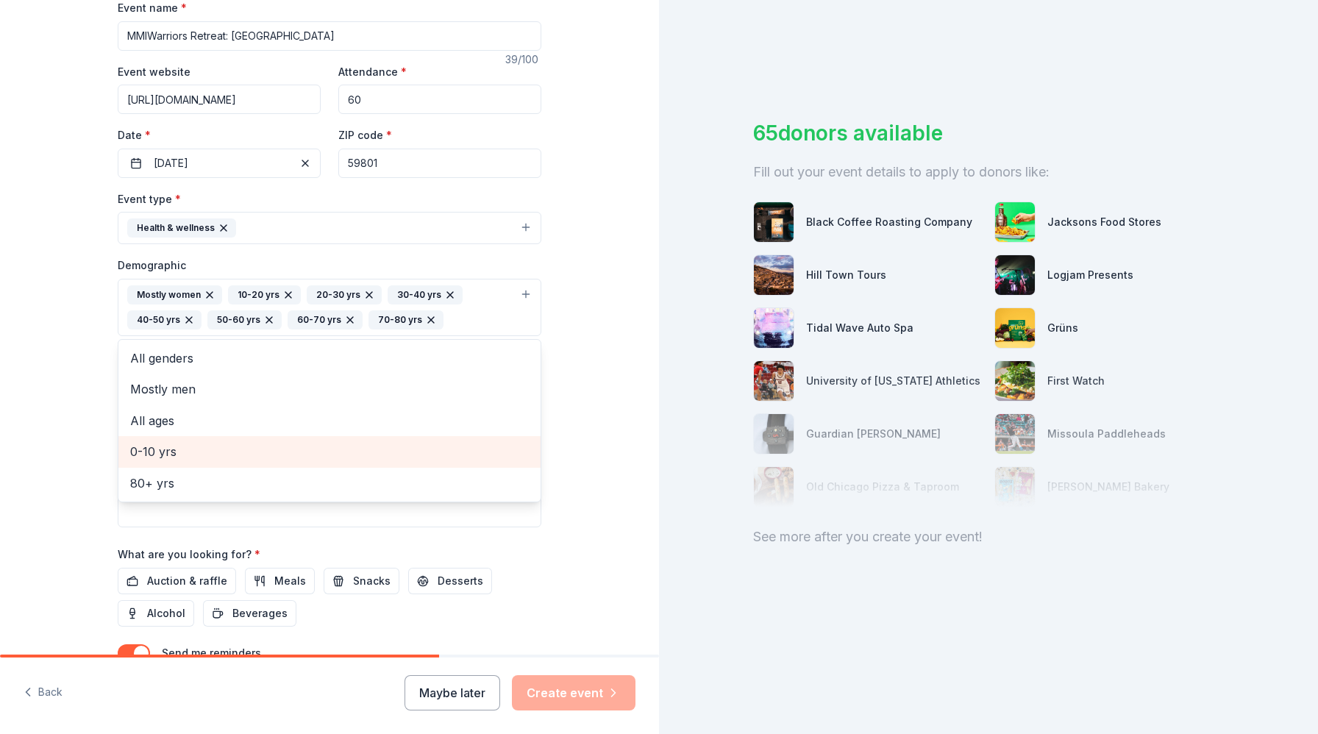
scroll to position [0, 0]
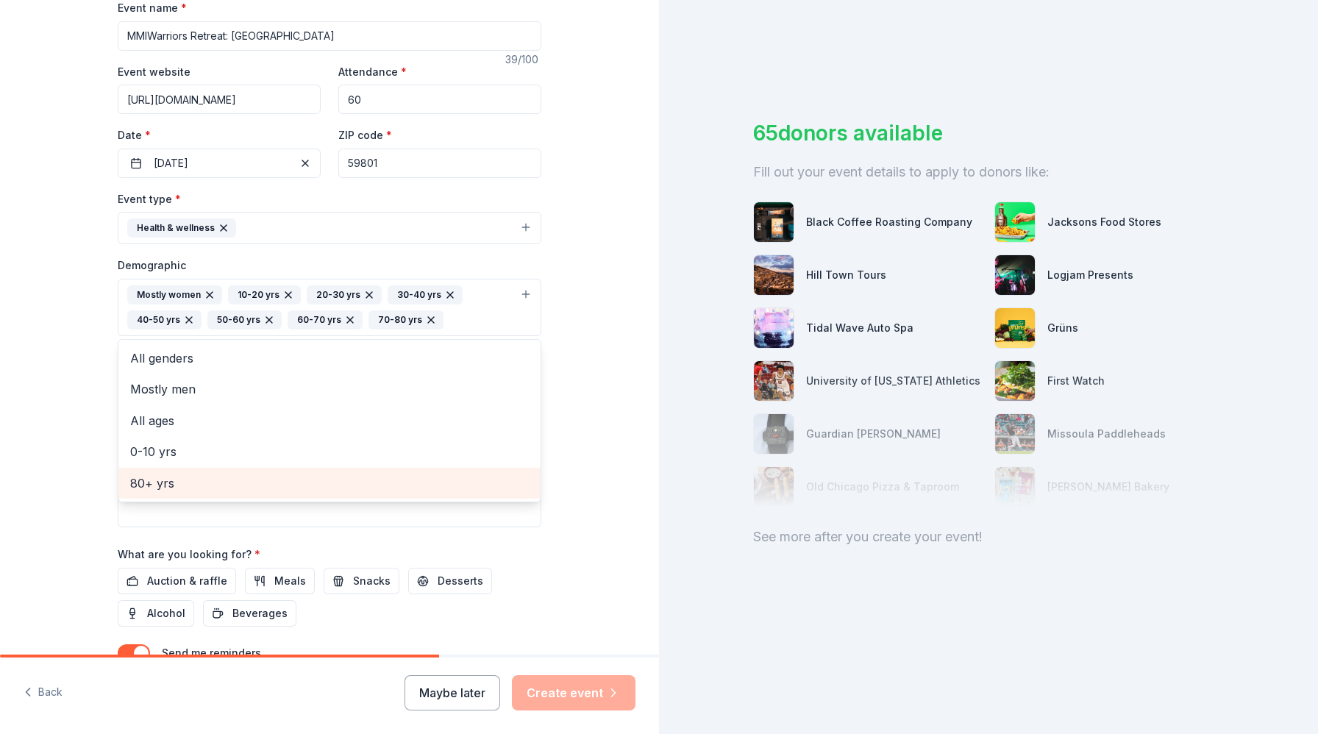
click at [384, 484] on span "80+ yrs" at bounding box center [329, 483] width 399 height 19
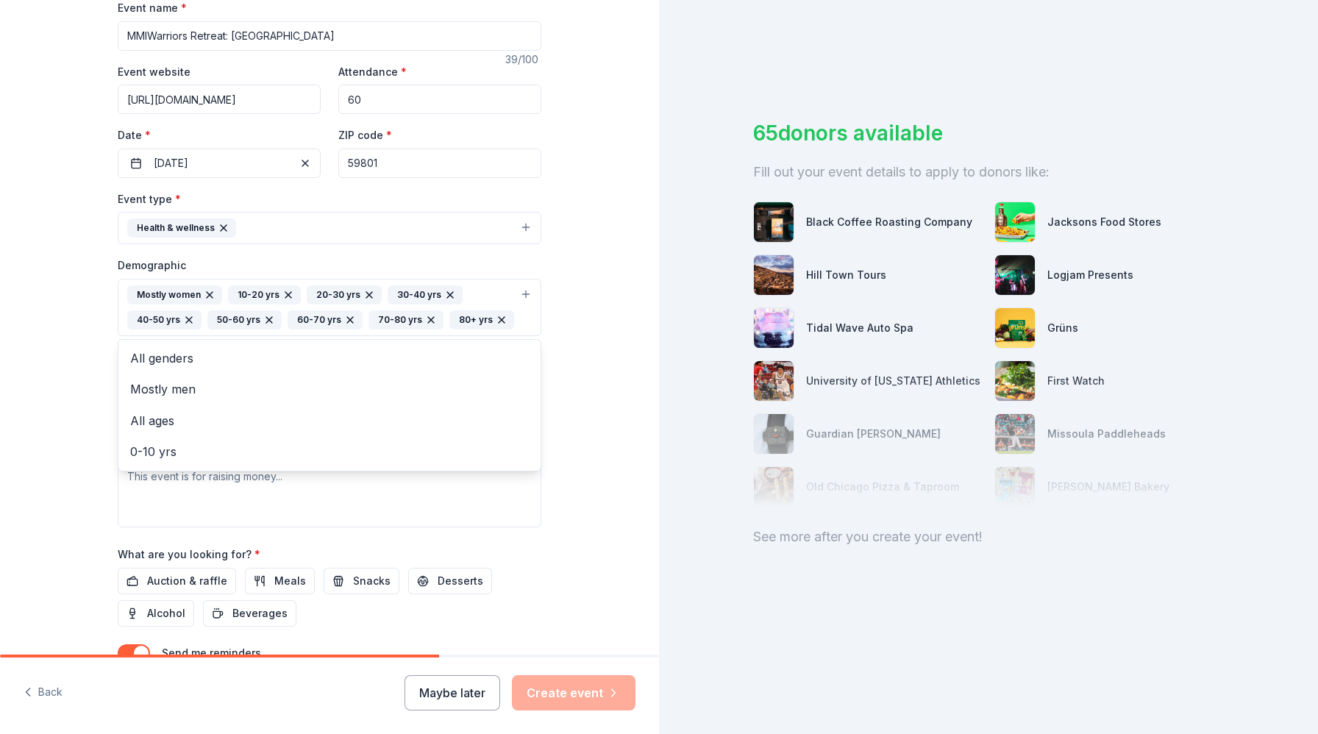
click at [571, 325] on div "Tell us about your event. We'll find in-kind donations you can apply for. Event…" at bounding box center [329, 273] width 659 height 1007
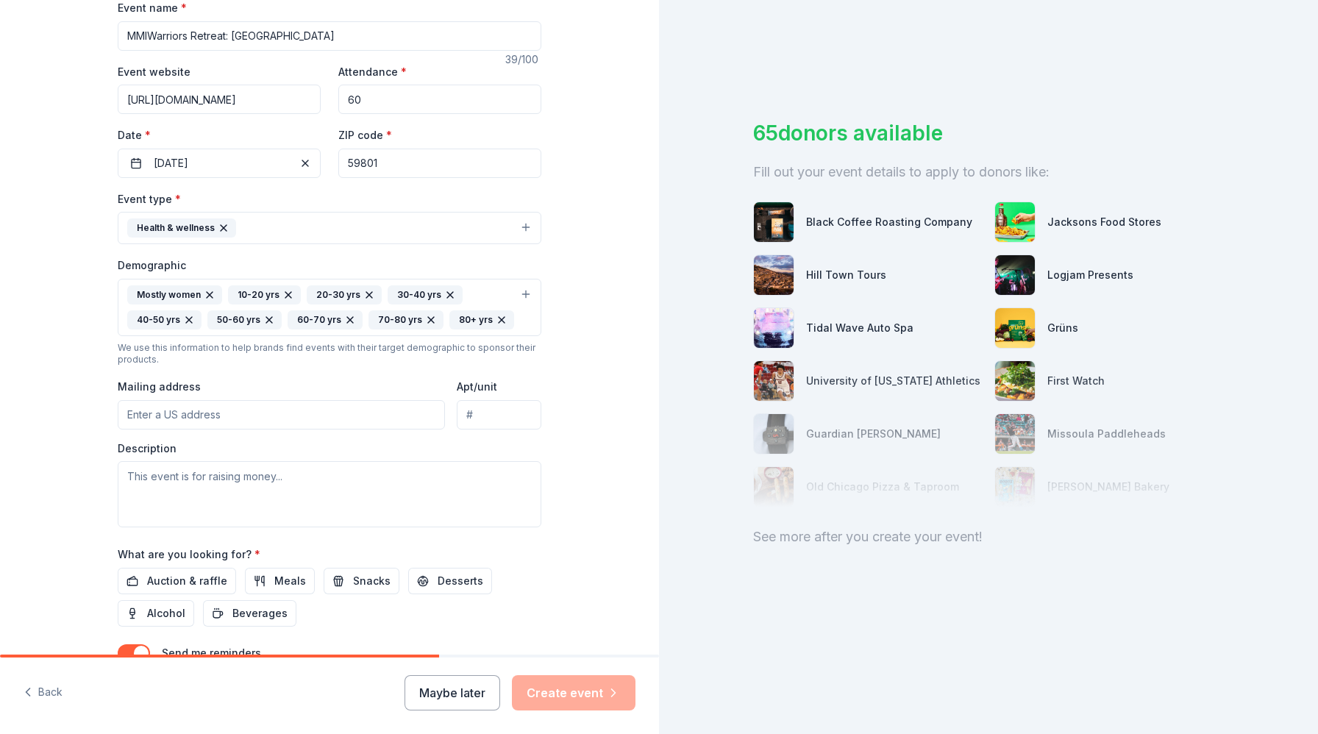
click at [223, 418] on input "Mailing address" at bounding box center [281, 414] width 327 height 29
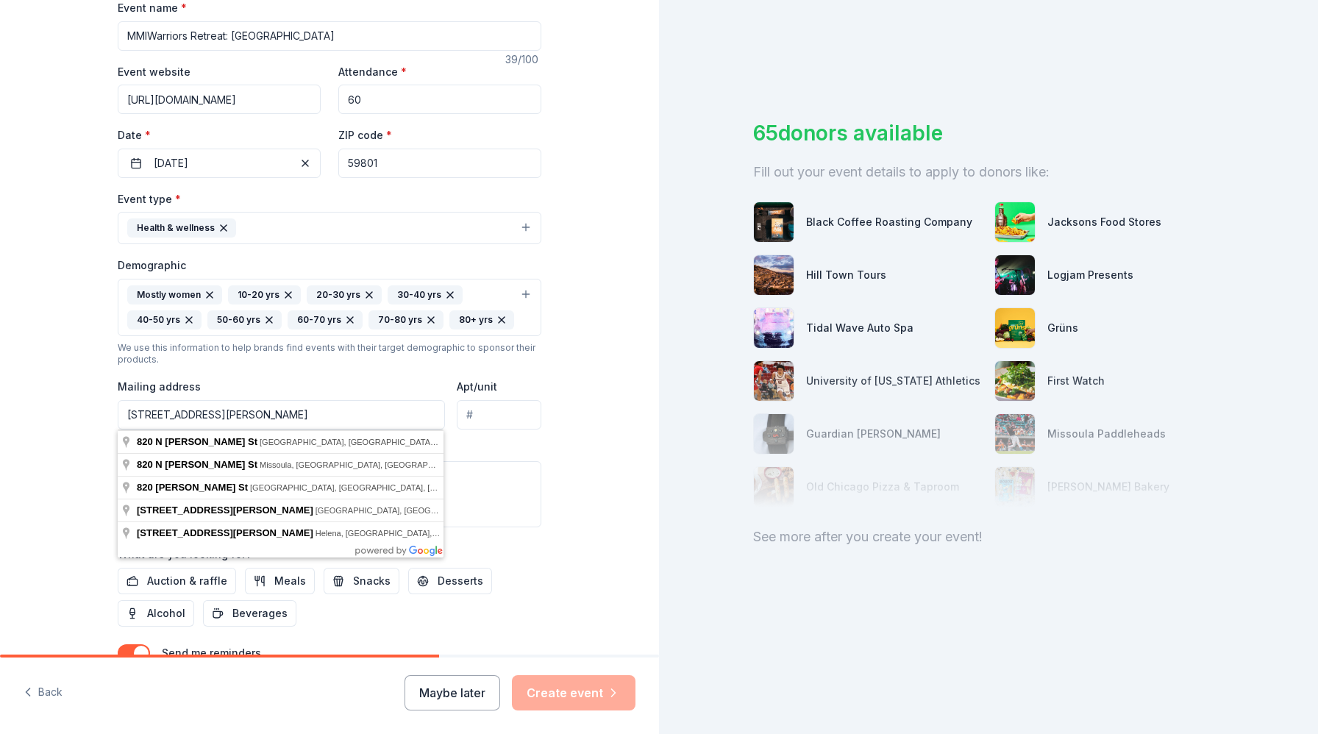
type input "[STREET_ADDRESS][PERSON_NAME]"
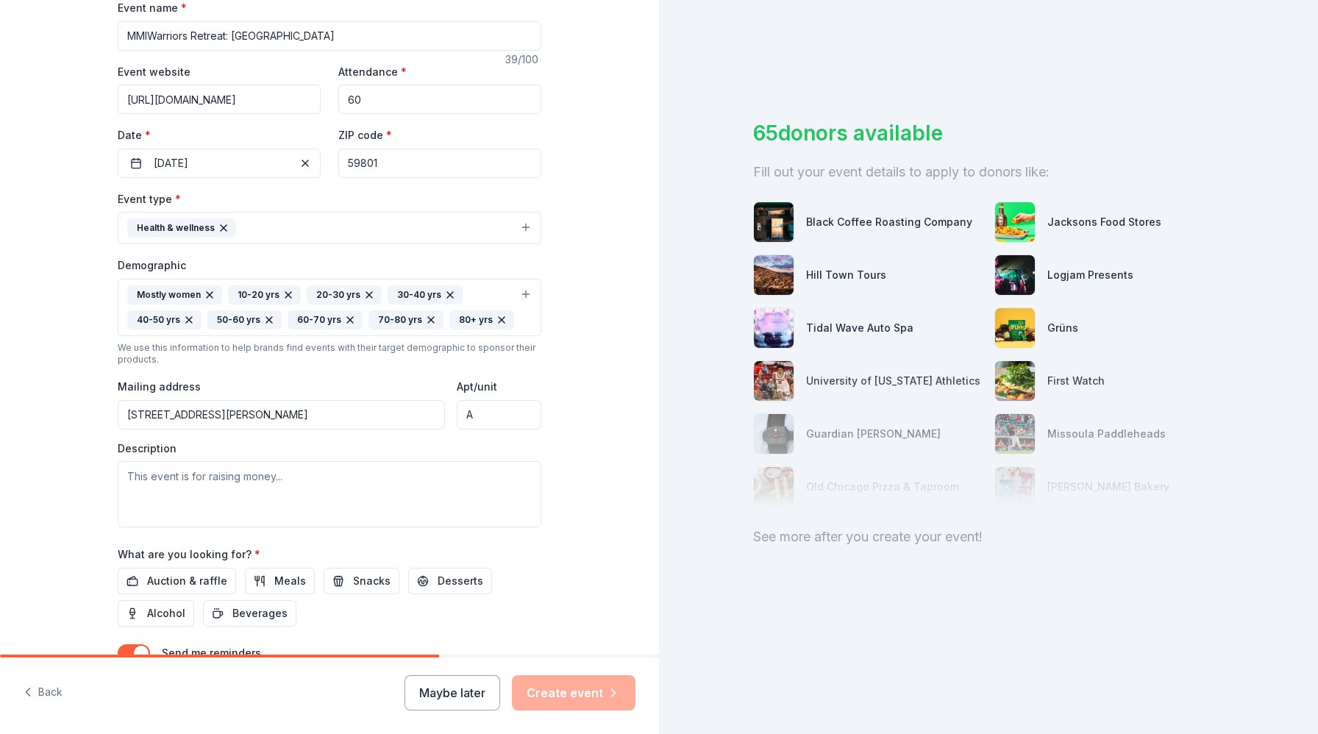
type input "A"
type textarea "This event is to"
